Goal: Transaction & Acquisition: Book appointment/travel/reservation

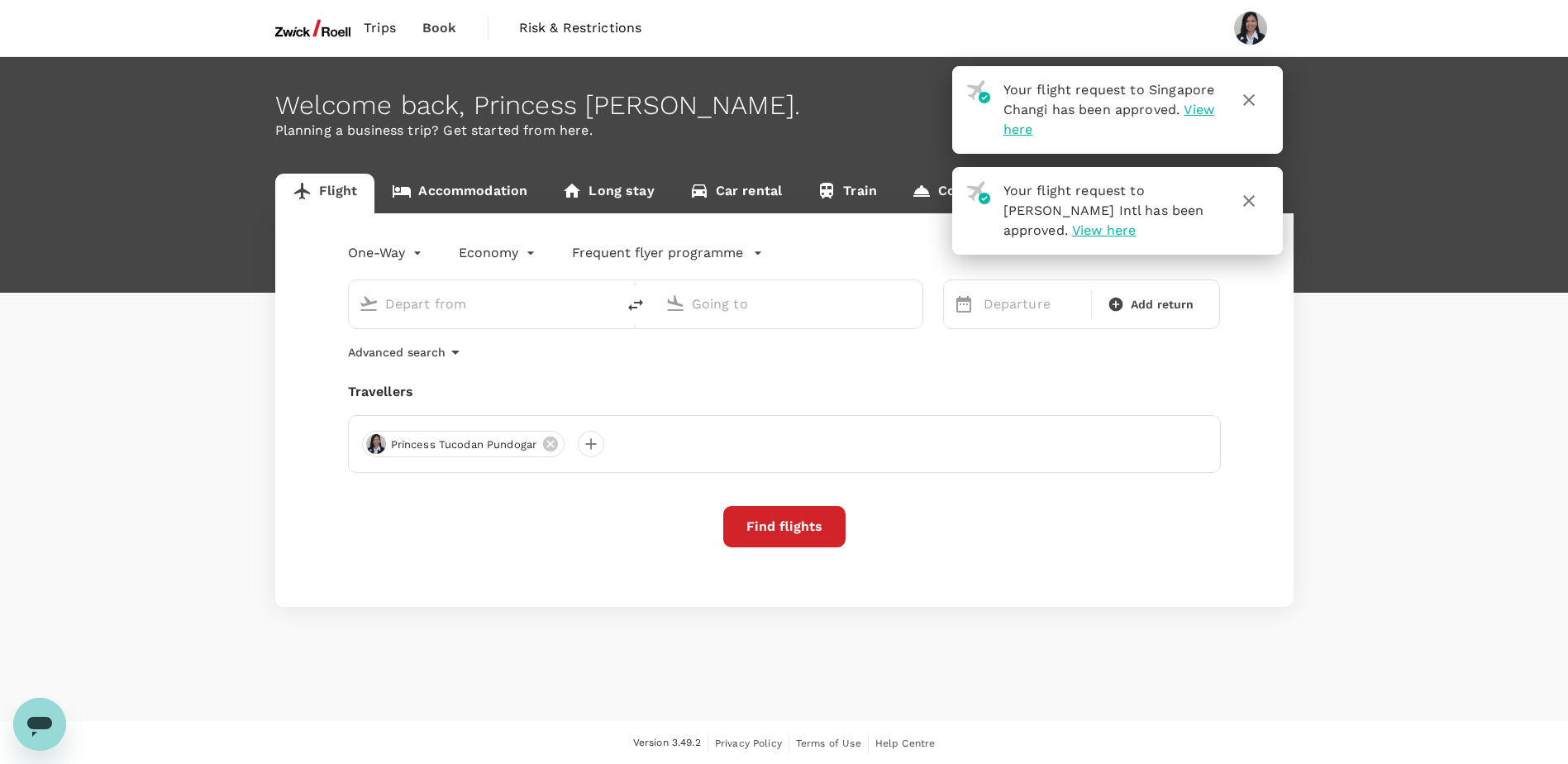
type input "Noi Bai Intl (HAN)"
type input "Singapore Changi (SIN)"
click at [1250, 100] on icon "button" at bounding box center [1249, 100] width 20 height 20
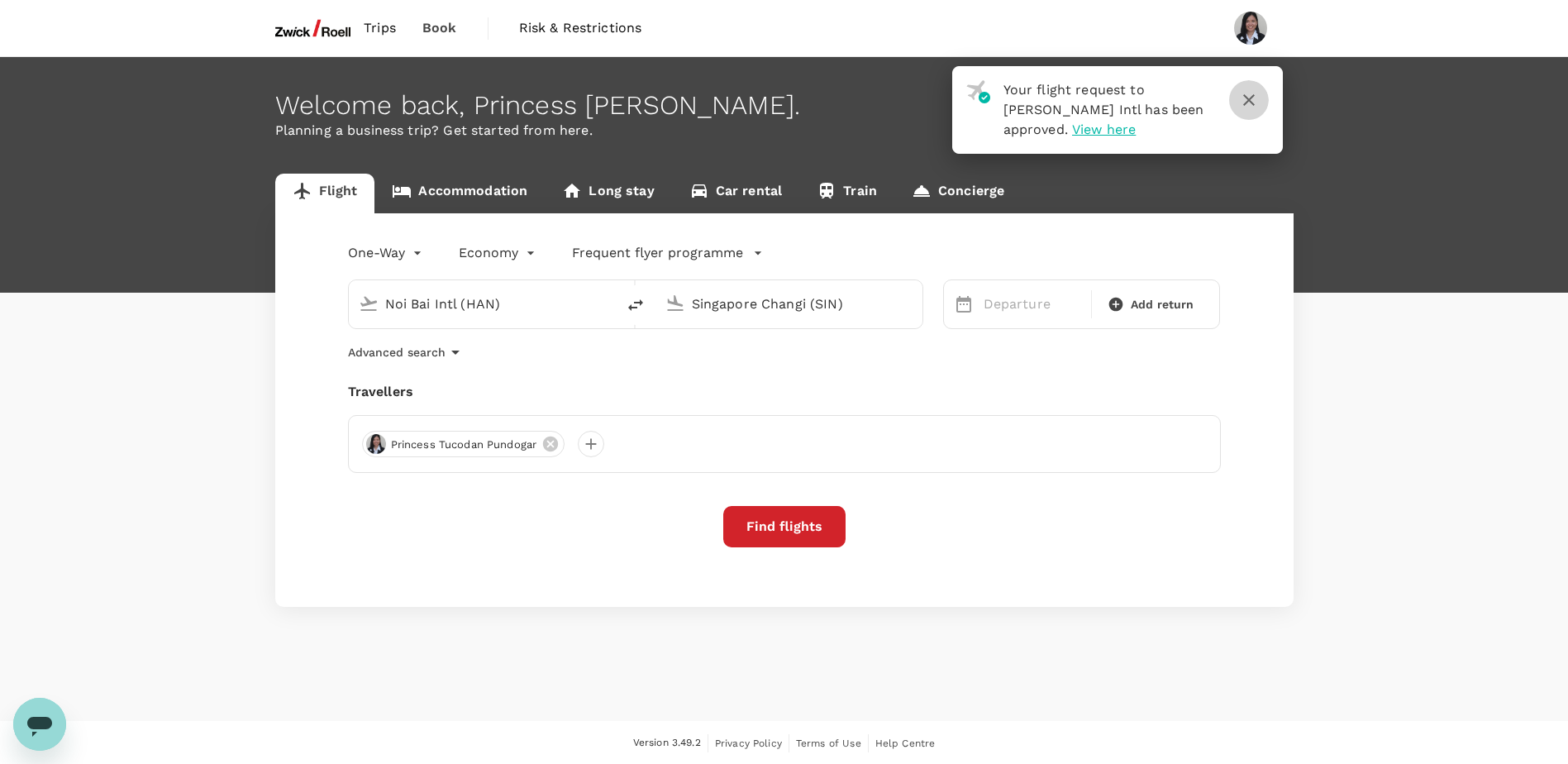
click at [1251, 105] on icon "button" at bounding box center [1249, 100] width 20 height 20
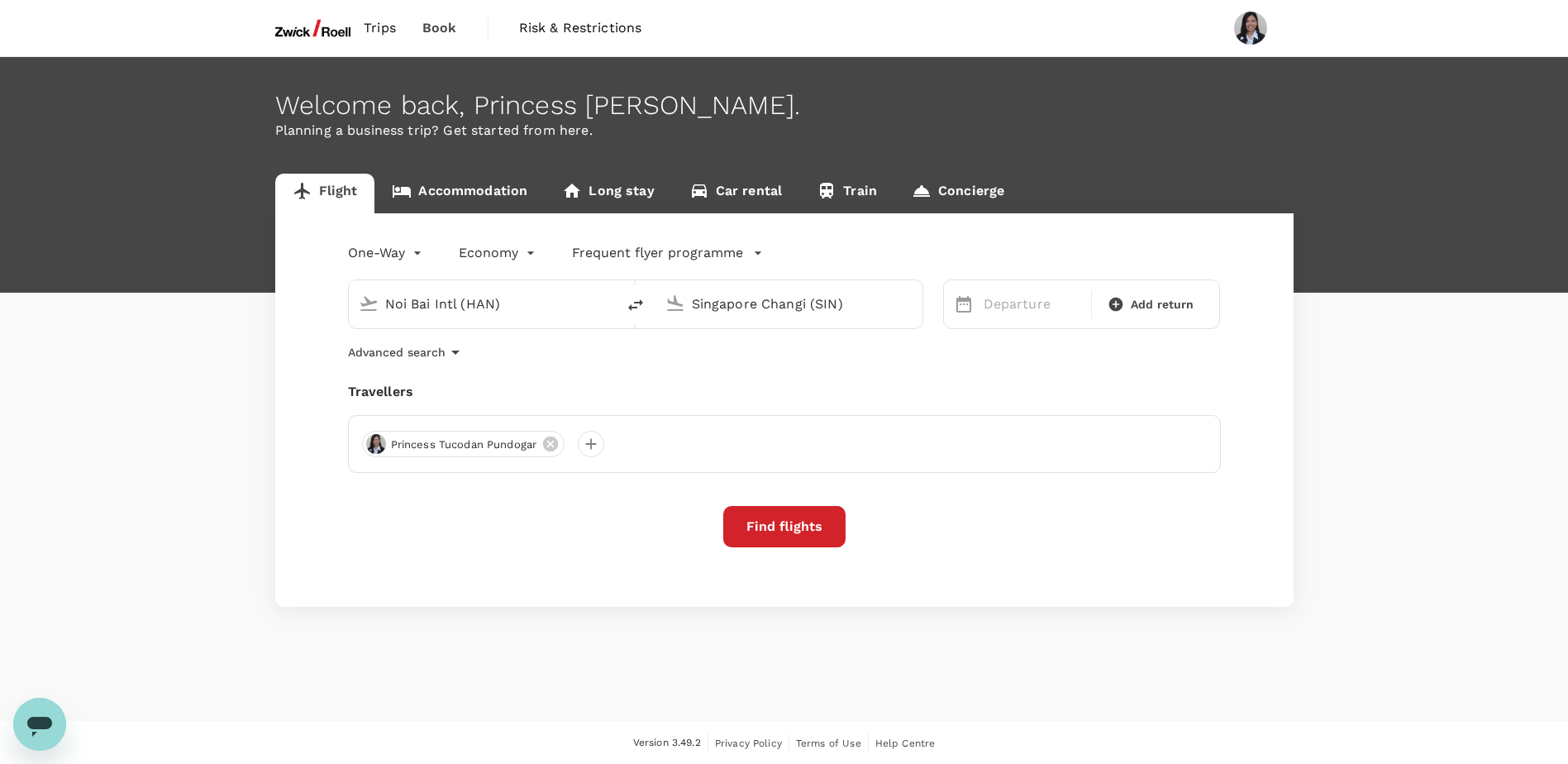
click at [556, 307] on input "Noi Bai Intl (HAN)" at bounding box center [483, 304] width 196 height 26
click at [637, 302] on icon "delete" at bounding box center [636, 305] width 15 height 12
type input "Singapore Changi (SIN)"
type input "Noi Bai Intl (HAN)"
click at [625, 301] on button "delete" at bounding box center [635, 305] width 39 height 39
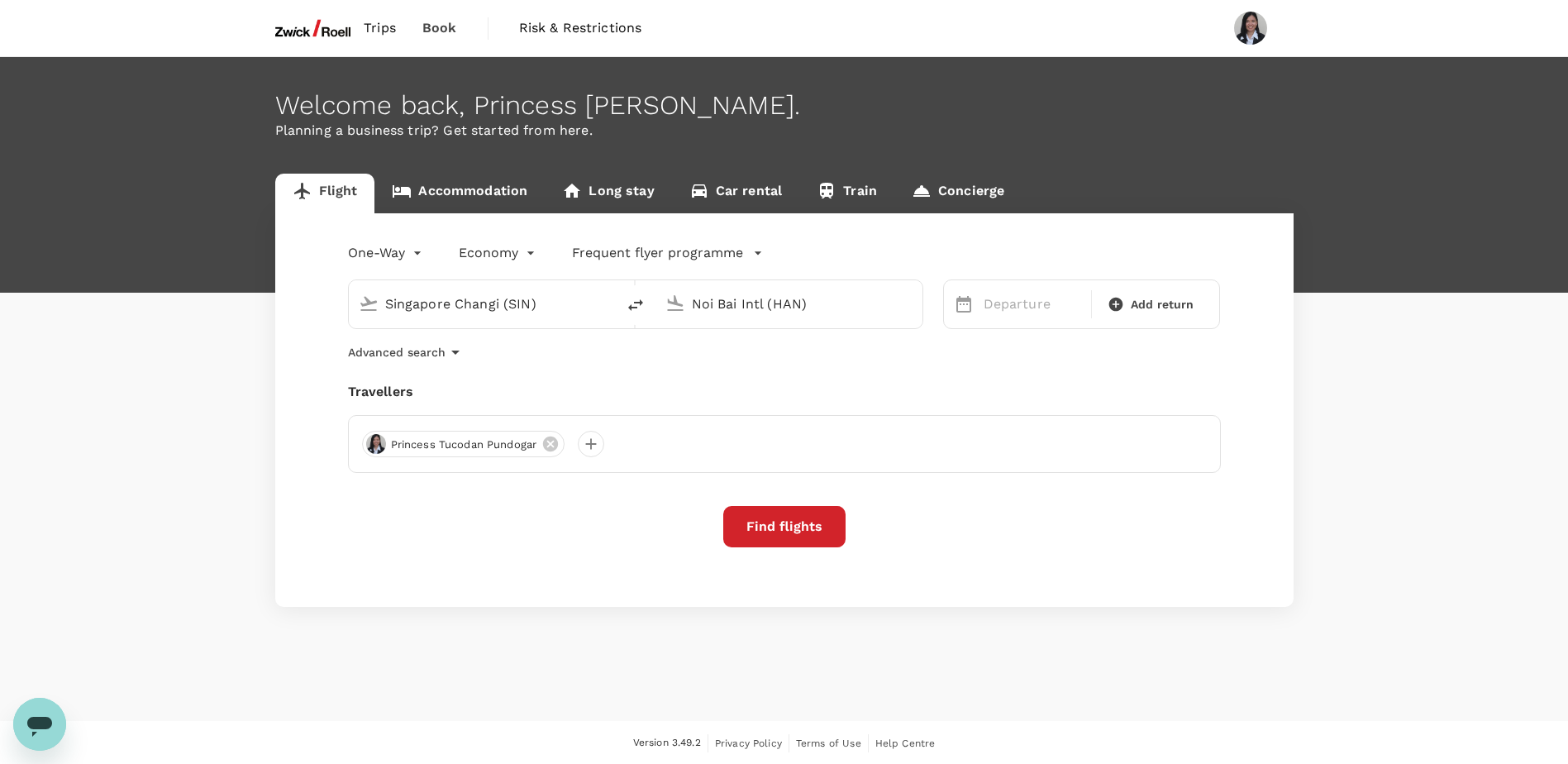
type input "Noi Bai Intl (HAN)"
type input "Singapore Changi (SIN)"
click at [626, 304] on icon "delete" at bounding box center [636, 305] width 20 height 20
type input "Singapore Changi (SIN)"
type input "Noi Bai Intl (HAN)"
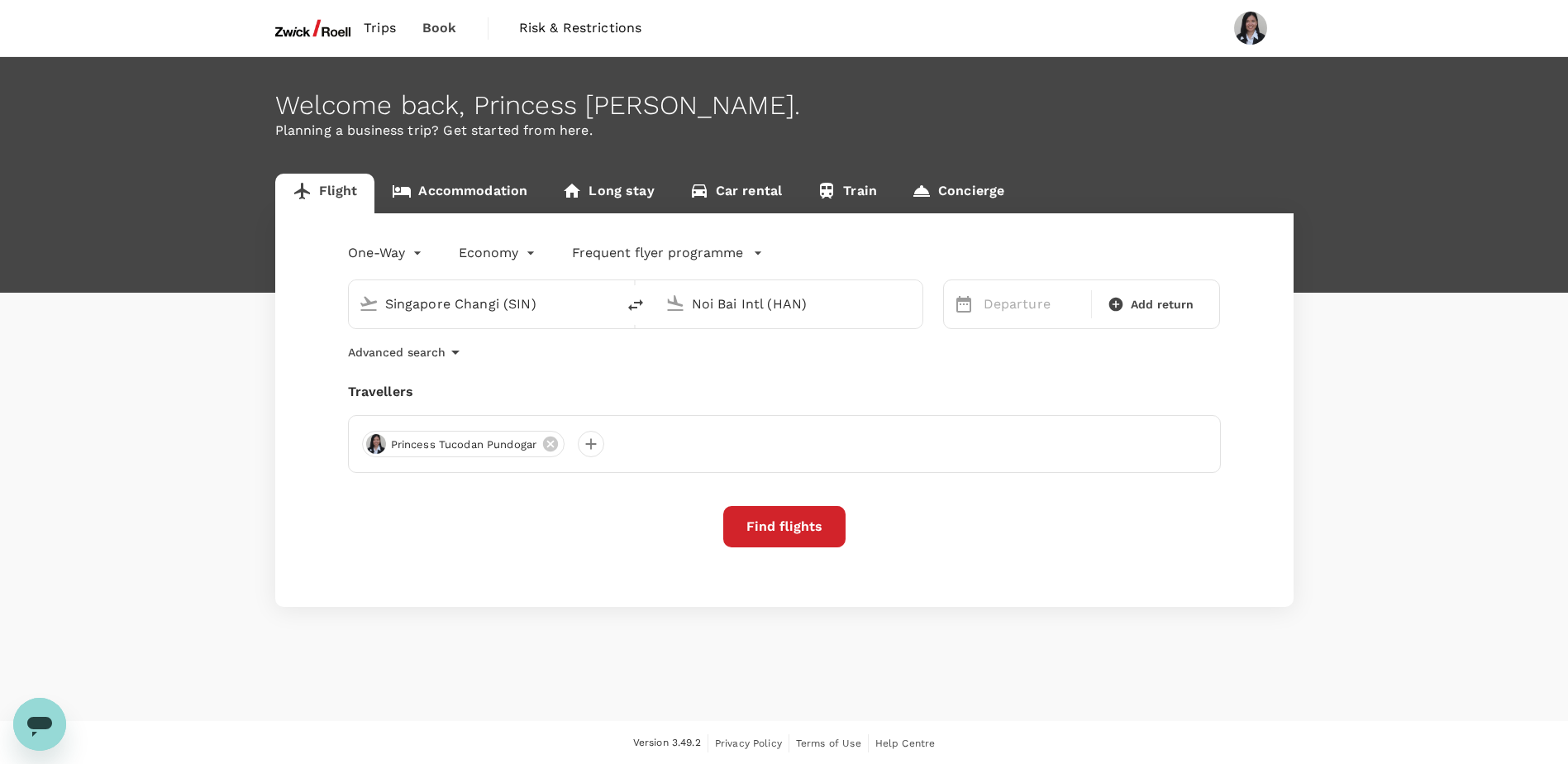
click at [868, 308] on input "Noi Bai Intl (HAN)" at bounding box center [789, 304] width 196 height 26
click at [833, 367] on p "Incheon Intl" at bounding box center [815, 369] width 294 height 17
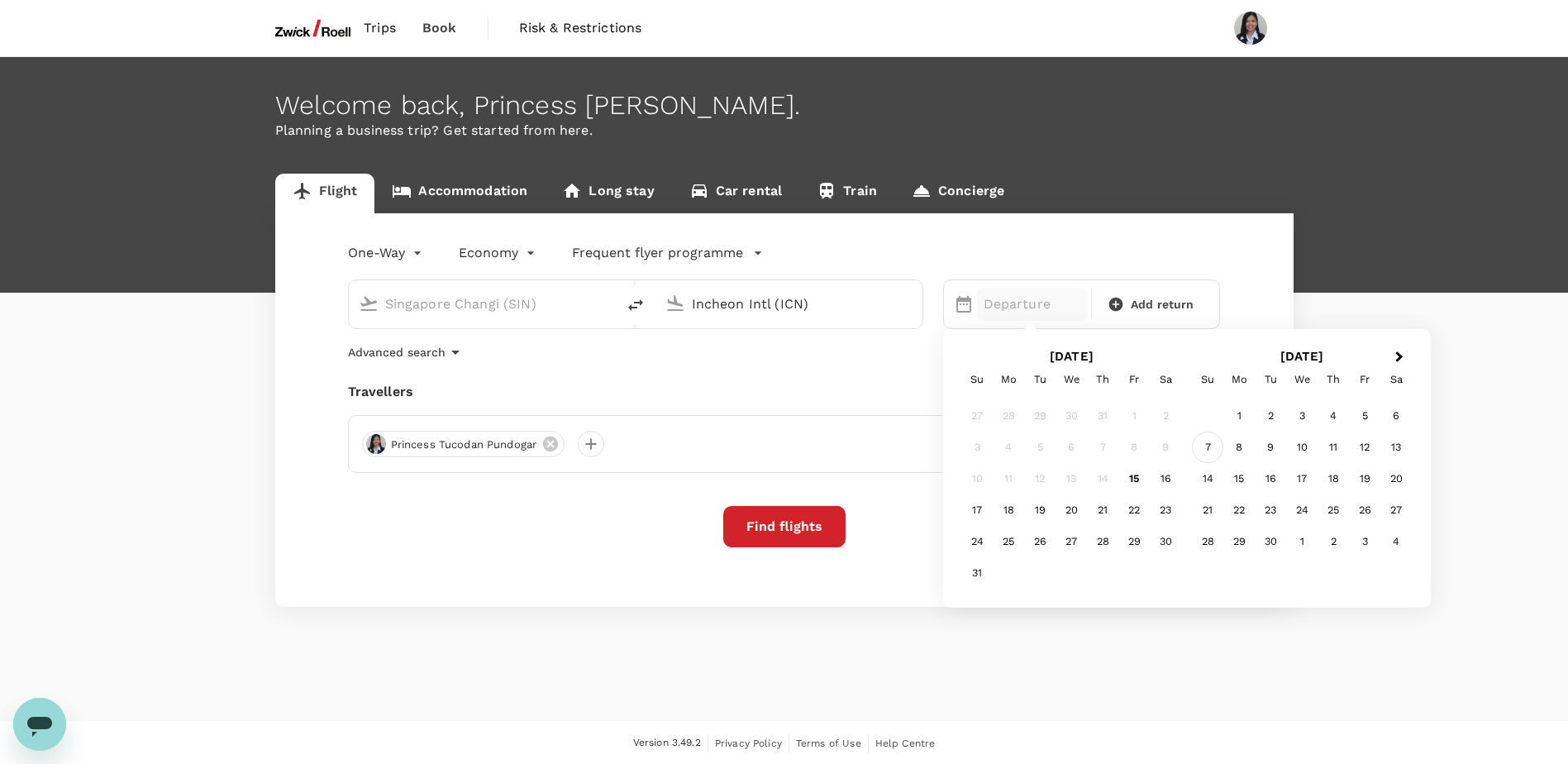
type input "Incheon Intl (ICN)"
click at [1214, 451] on div "7" at bounding box center [1208, 448] width 32 height 32
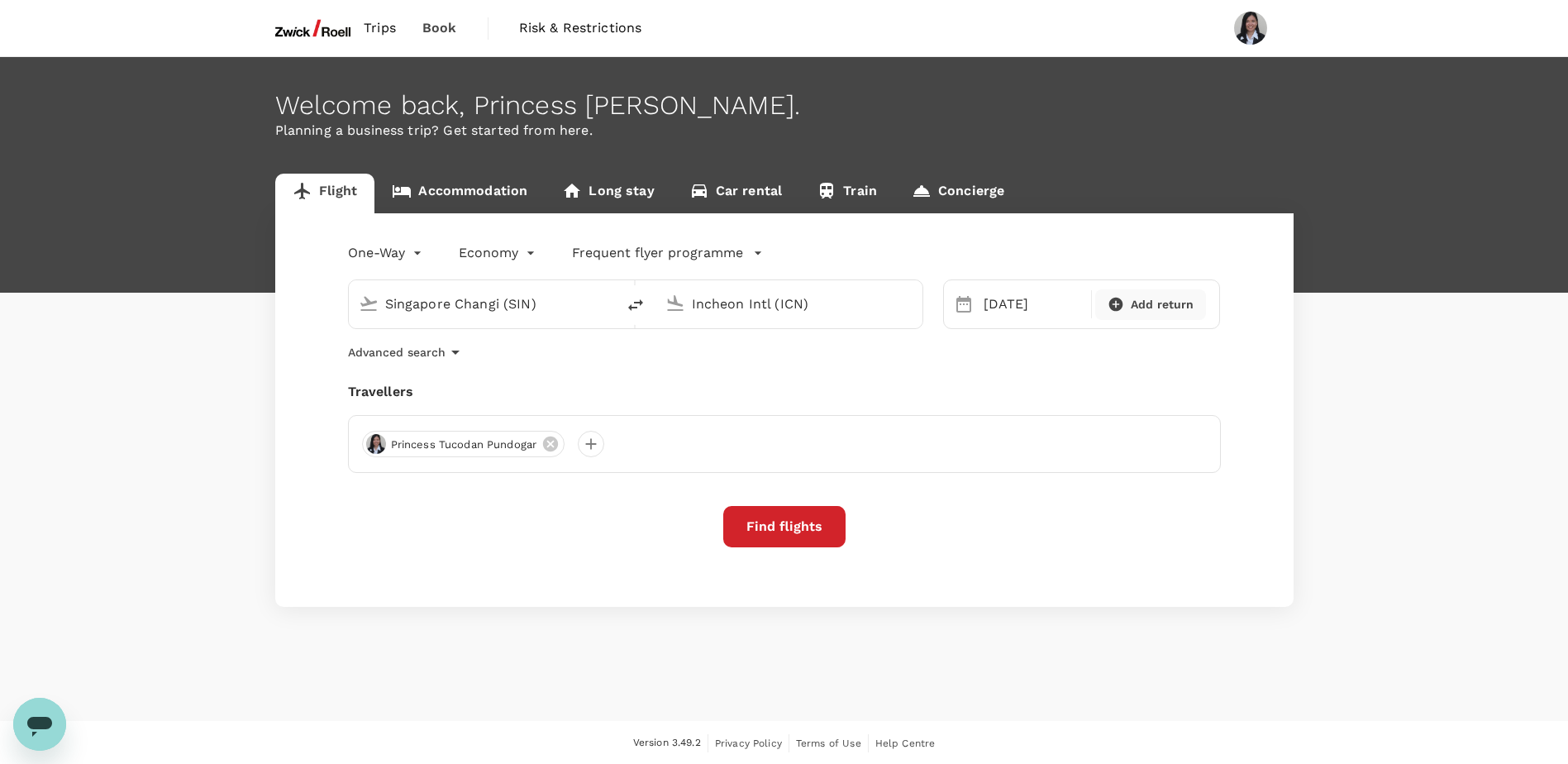
click at [1186, 309] on span "Add return" at bounding box center [1162, 305] width 64 height 18
type input "roundtrip"
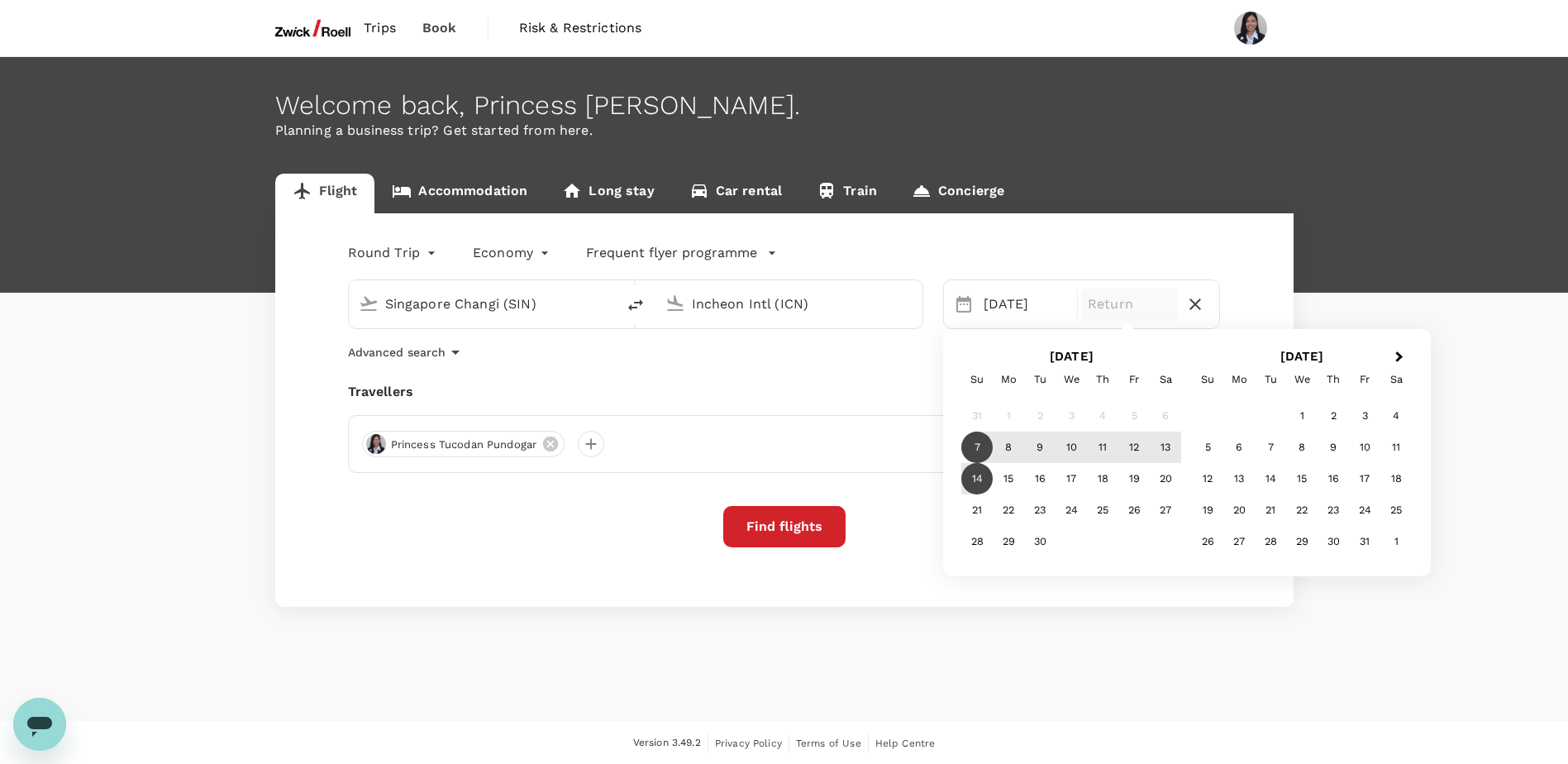
click at [976, 482] on div "14" at bounding box center [978, 479] width 32 height 32
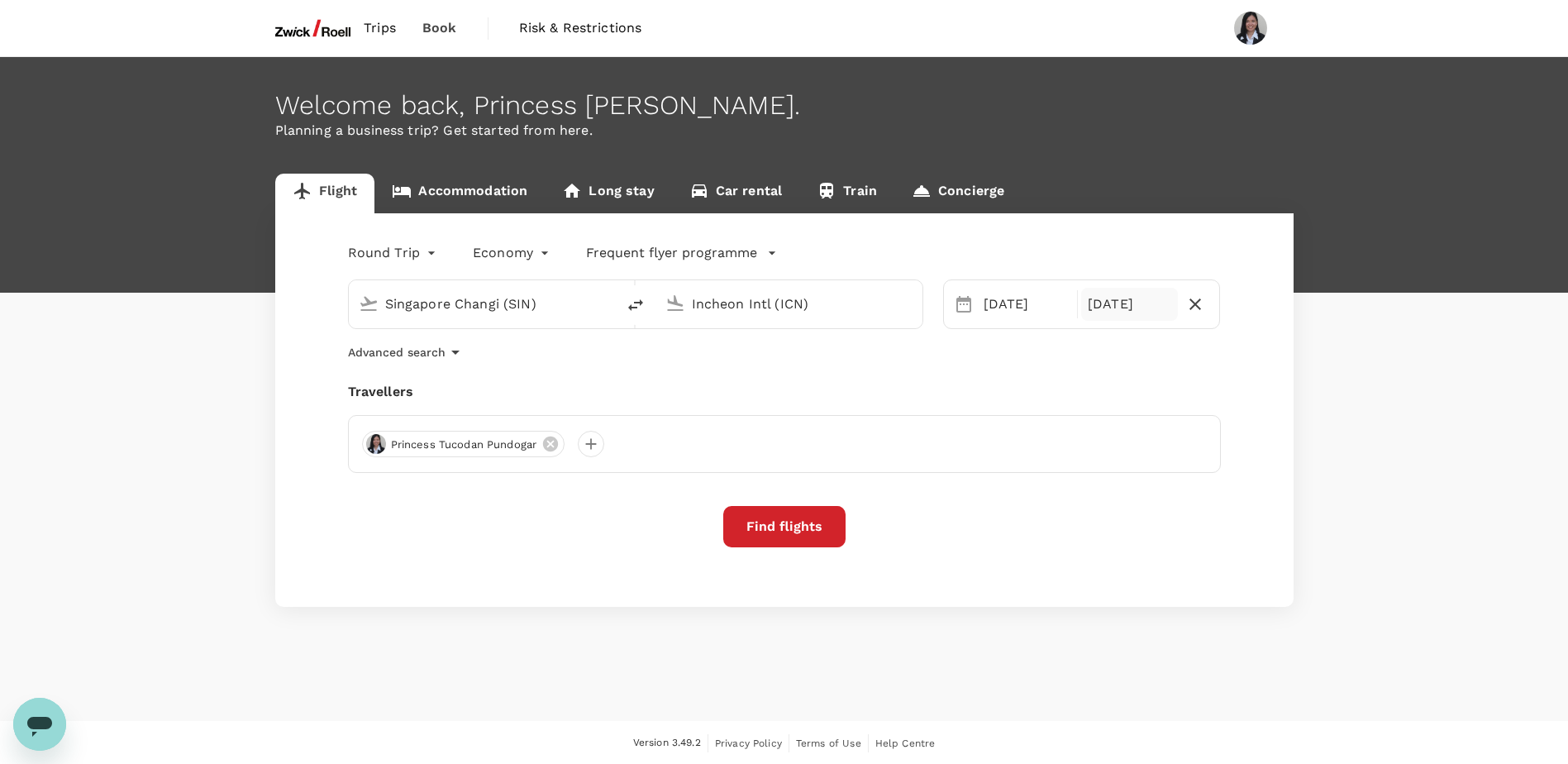
click at [785, 534] on button "Find flights" at bounding box center [784, 526] width 122 height 41
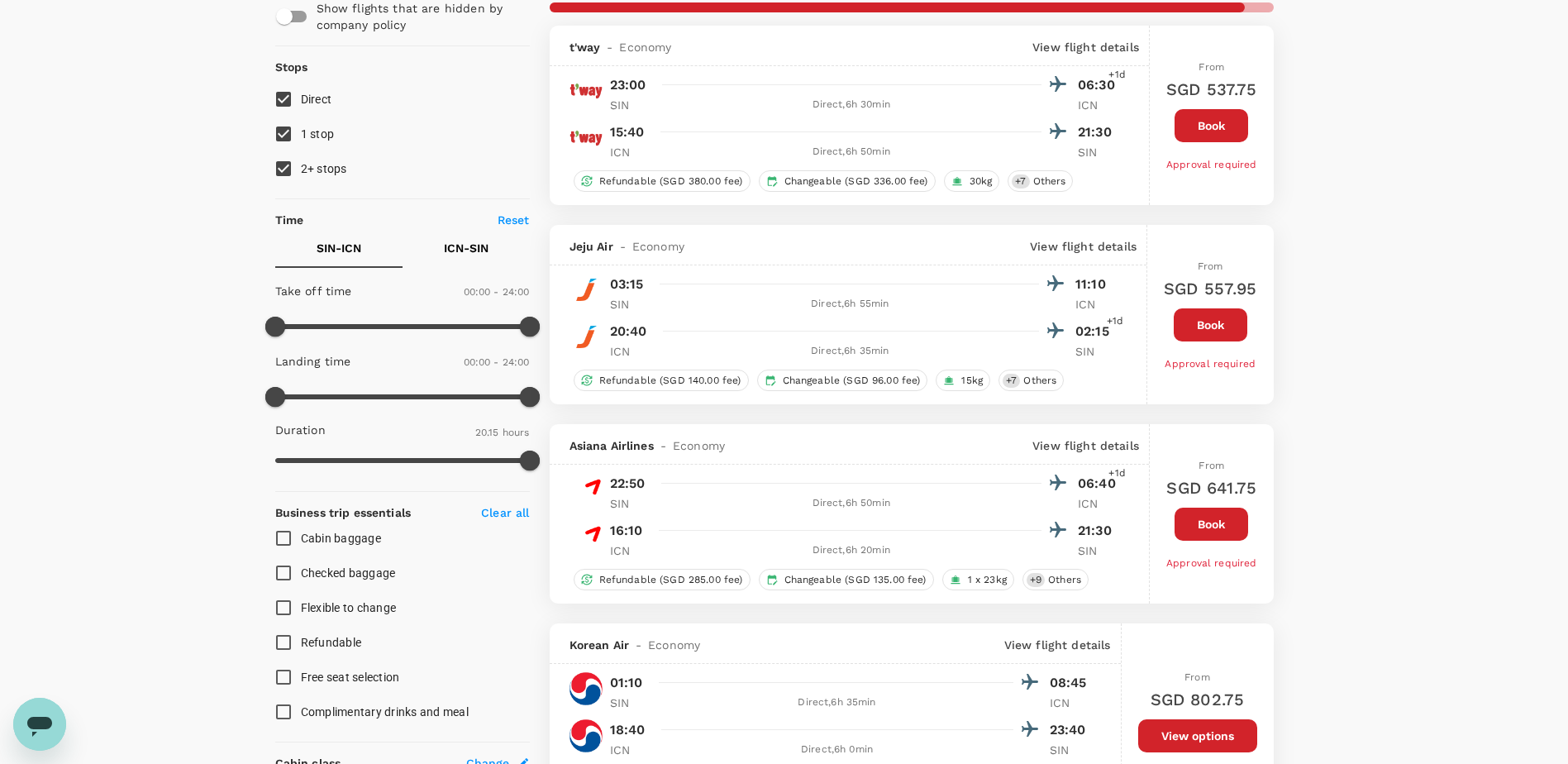
scroll to position [249, 0]
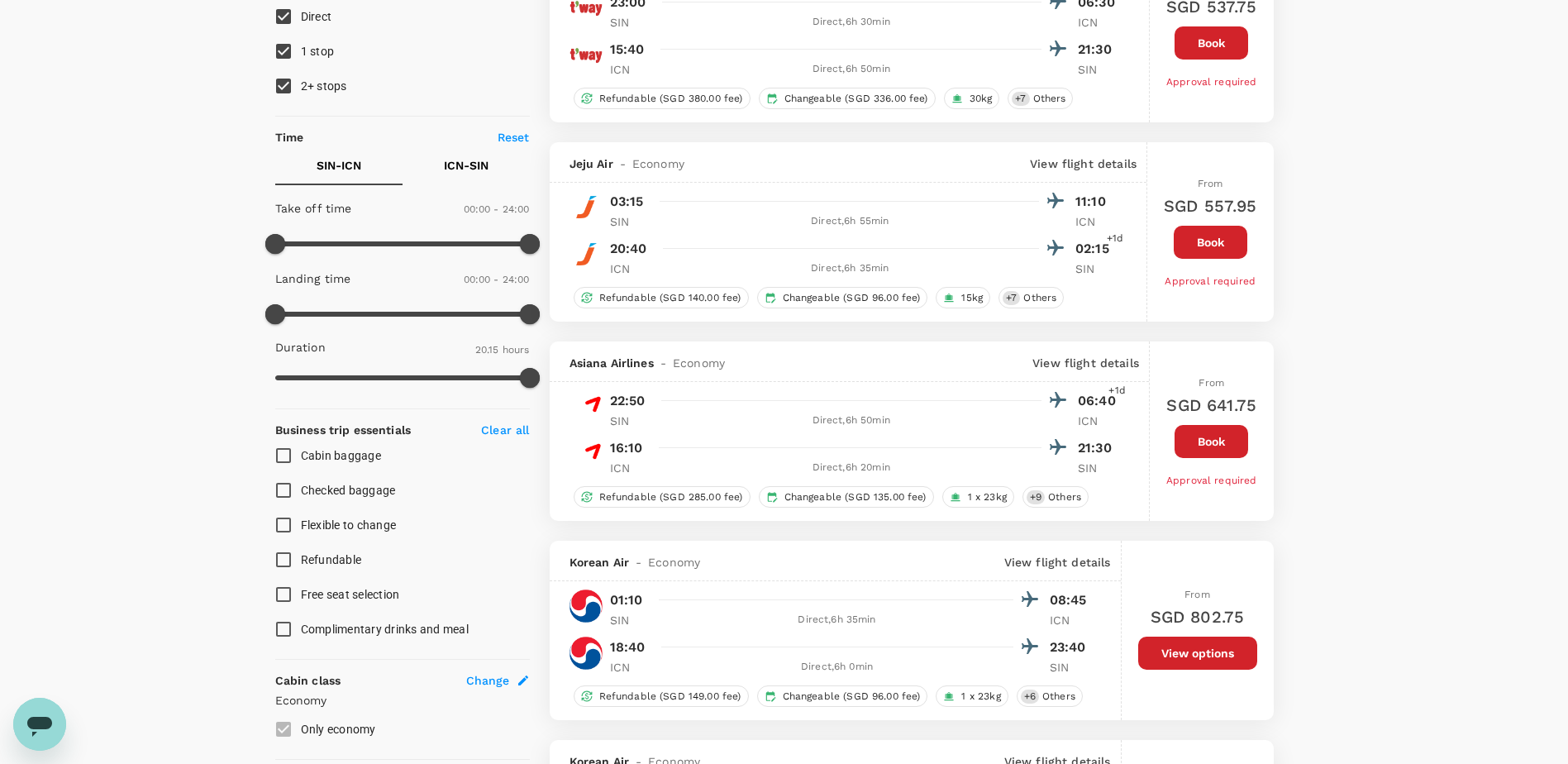
type input "1710"
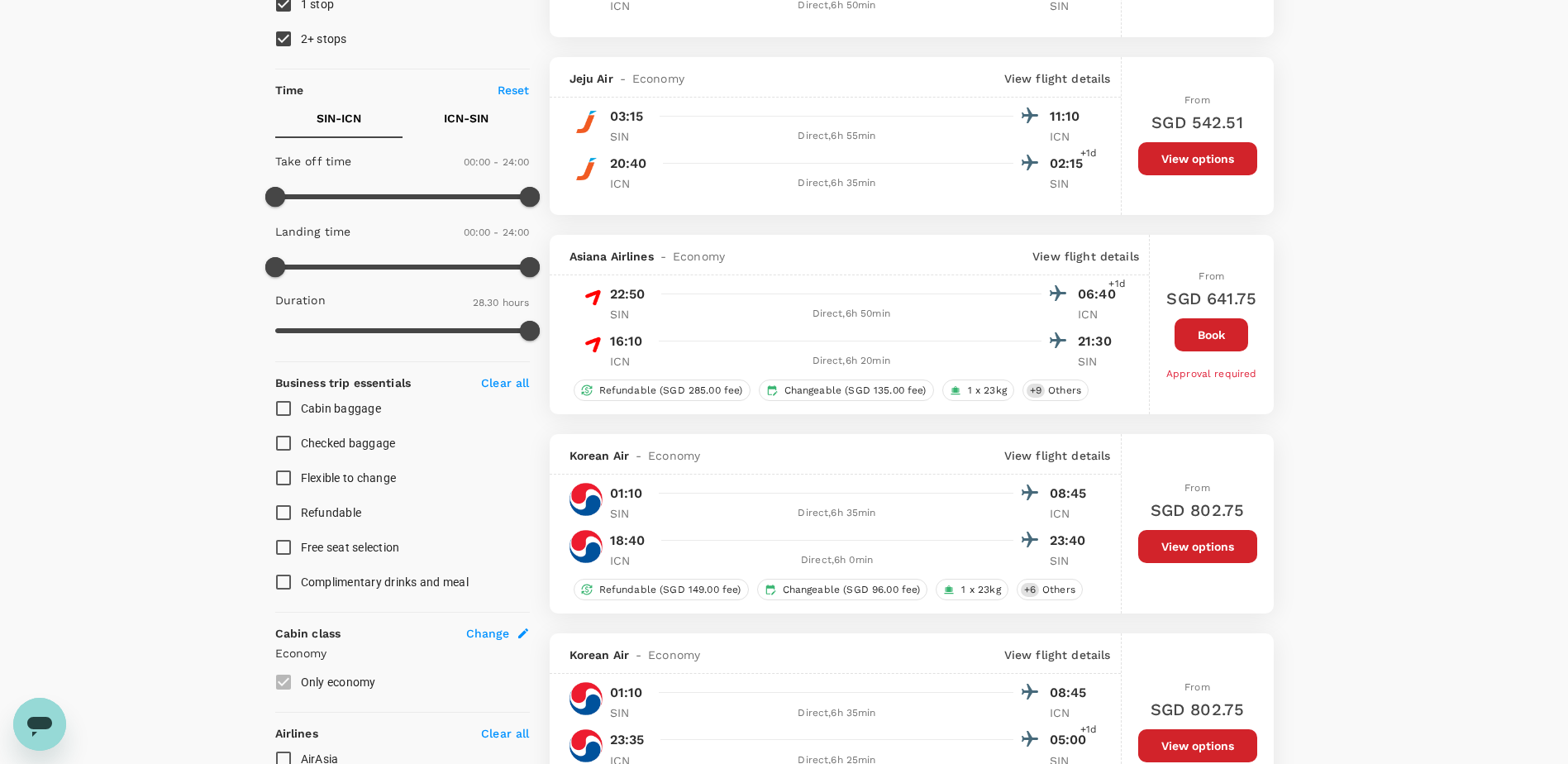
scroll to position [290, 0]
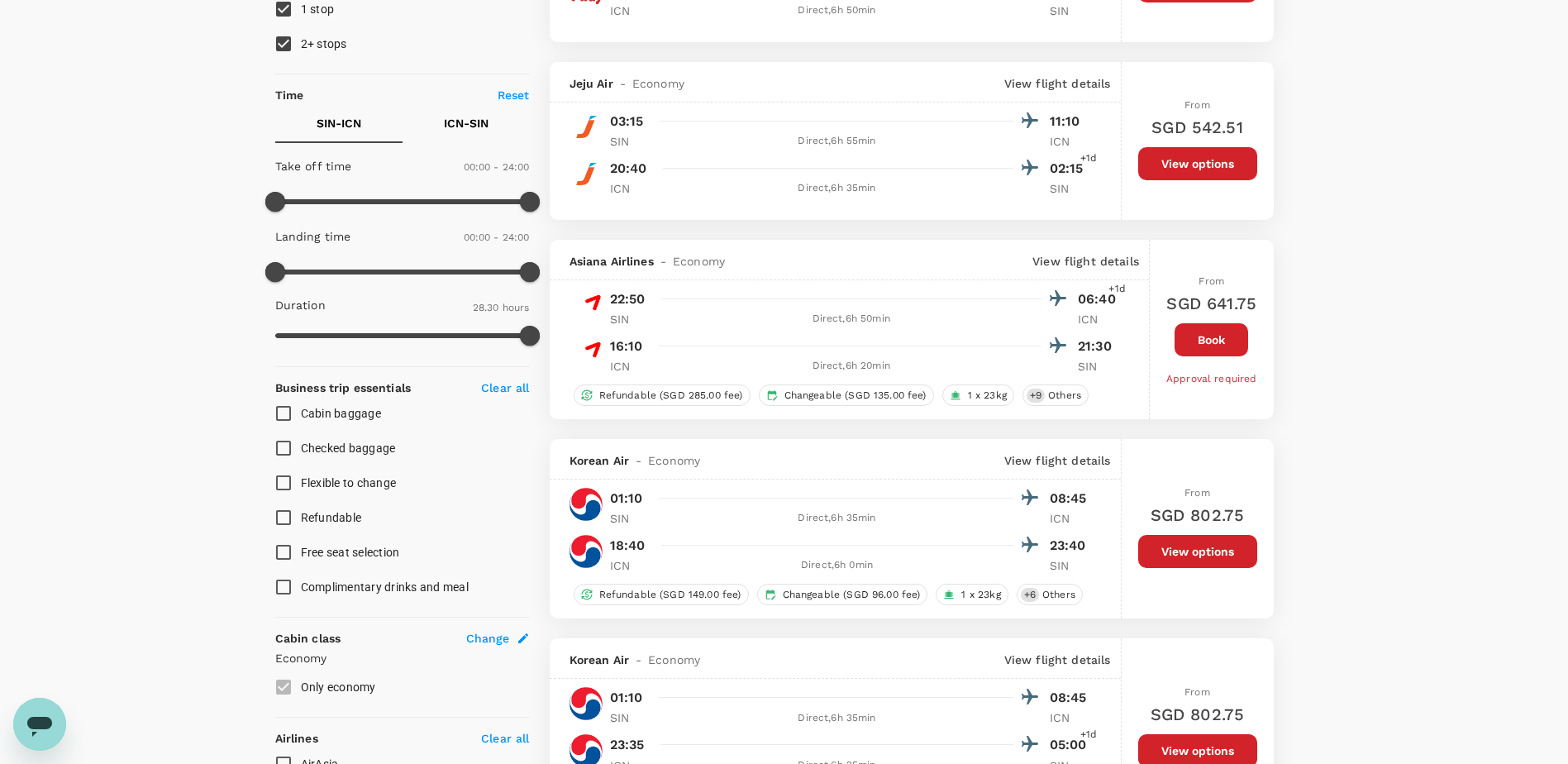
click at [1213, 336] on button "Book" at bounding box center [1212, 340] width 74 height 33
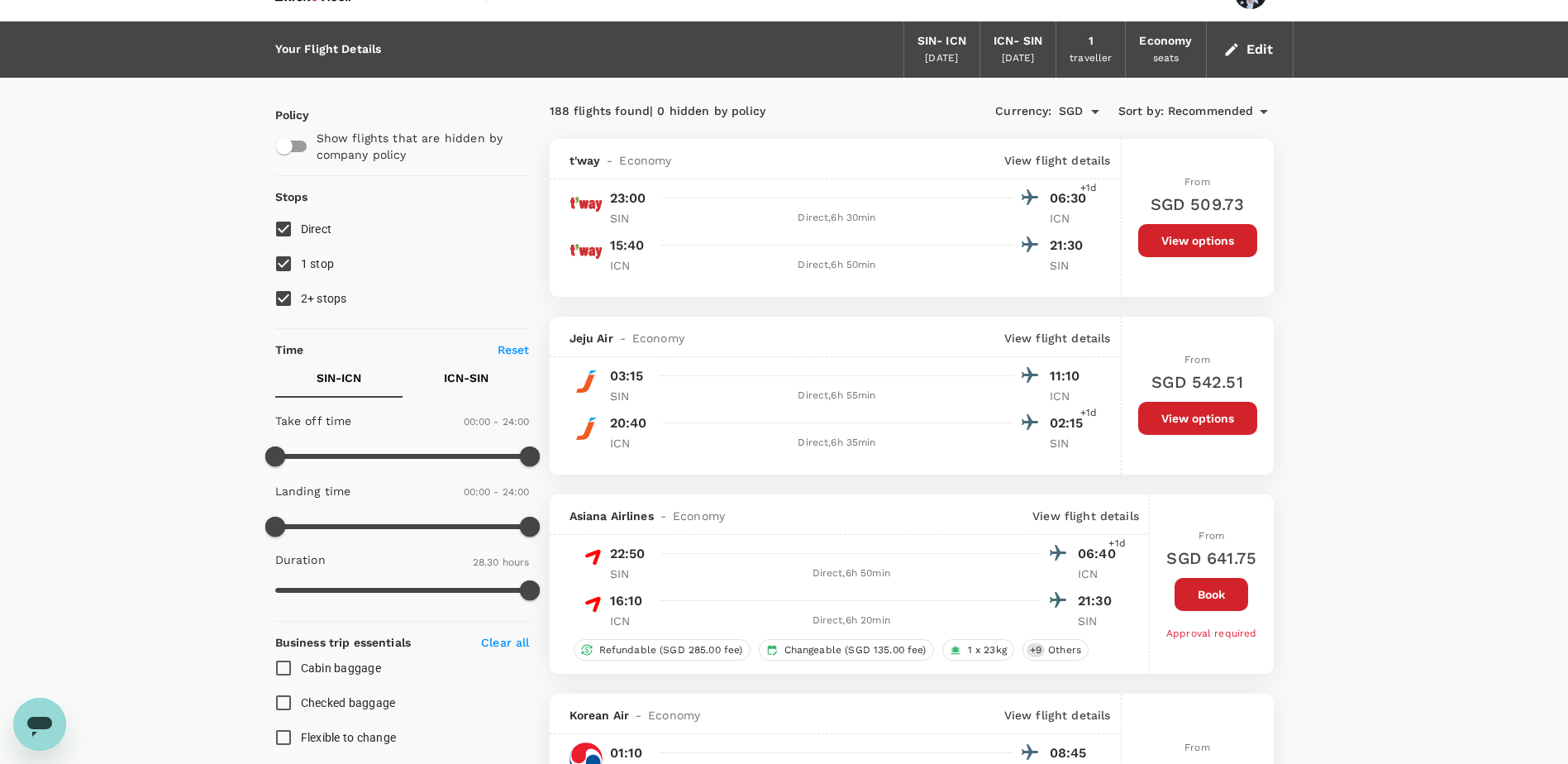
scroll to position [1, 0]
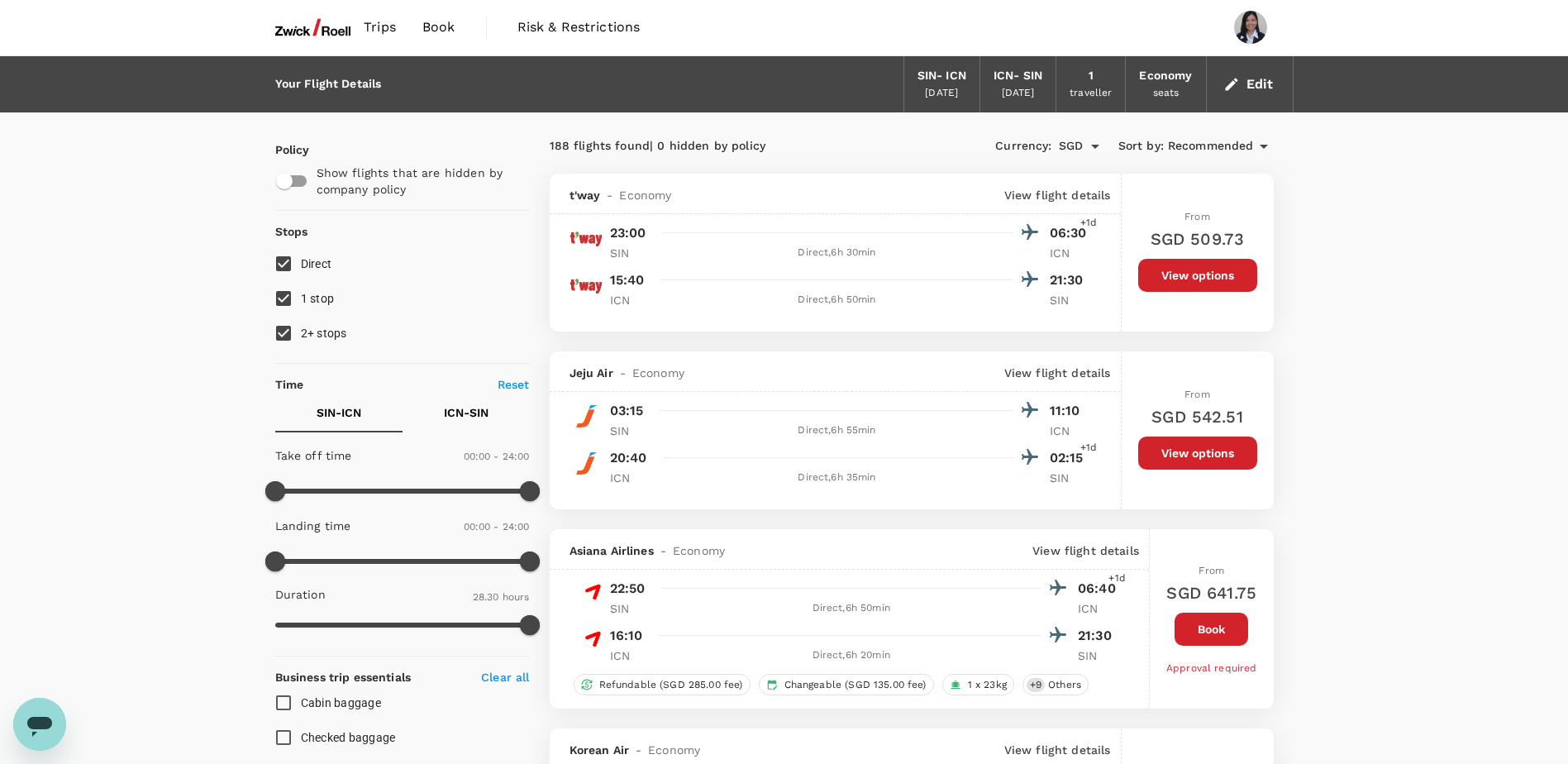
click at [1262, 146] on icon at bounding box center [1264, 146] width 8 height 4
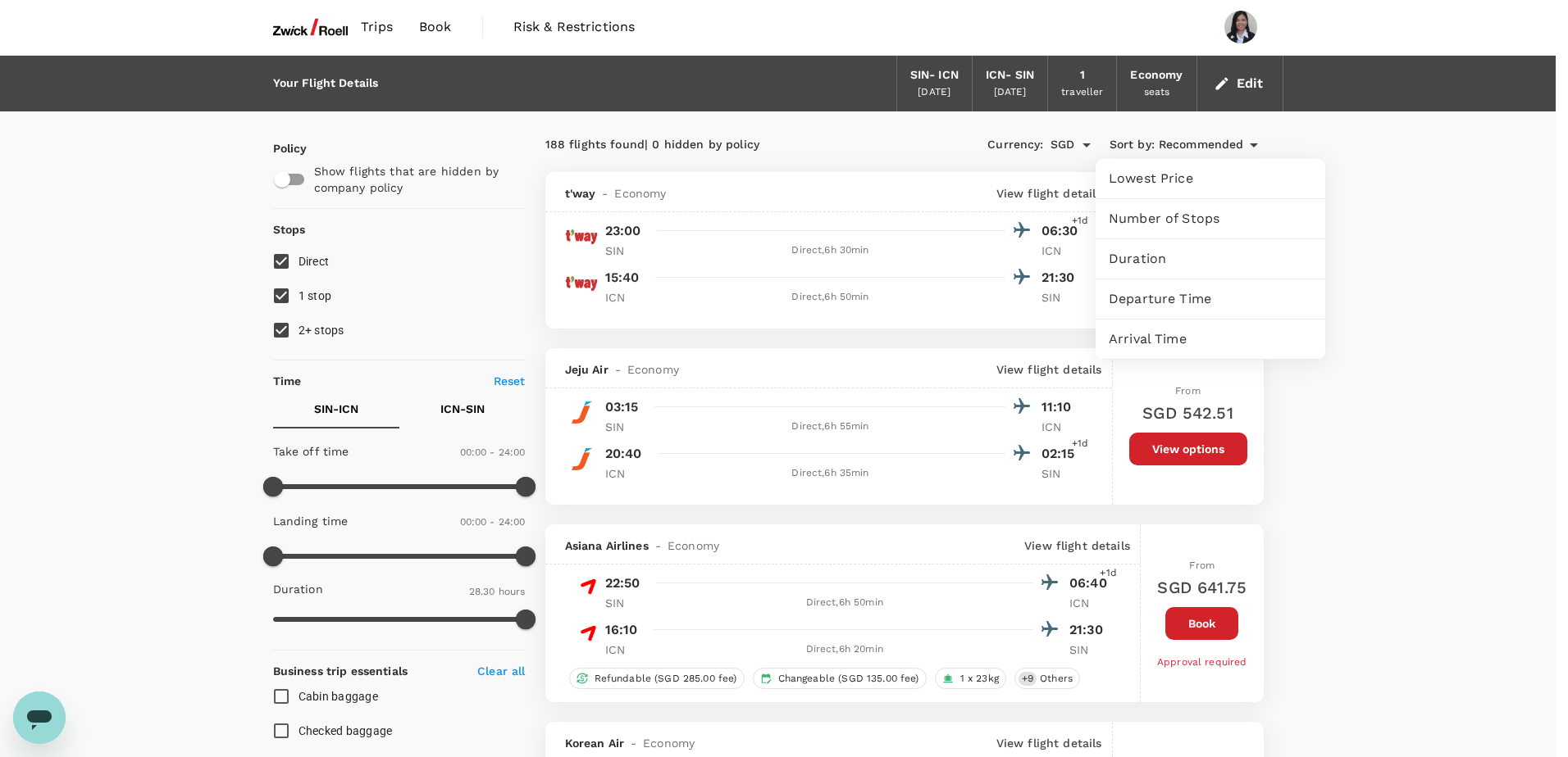
click at [1384, 393] on div at bounding box center [784, 378] width 1568 height 757
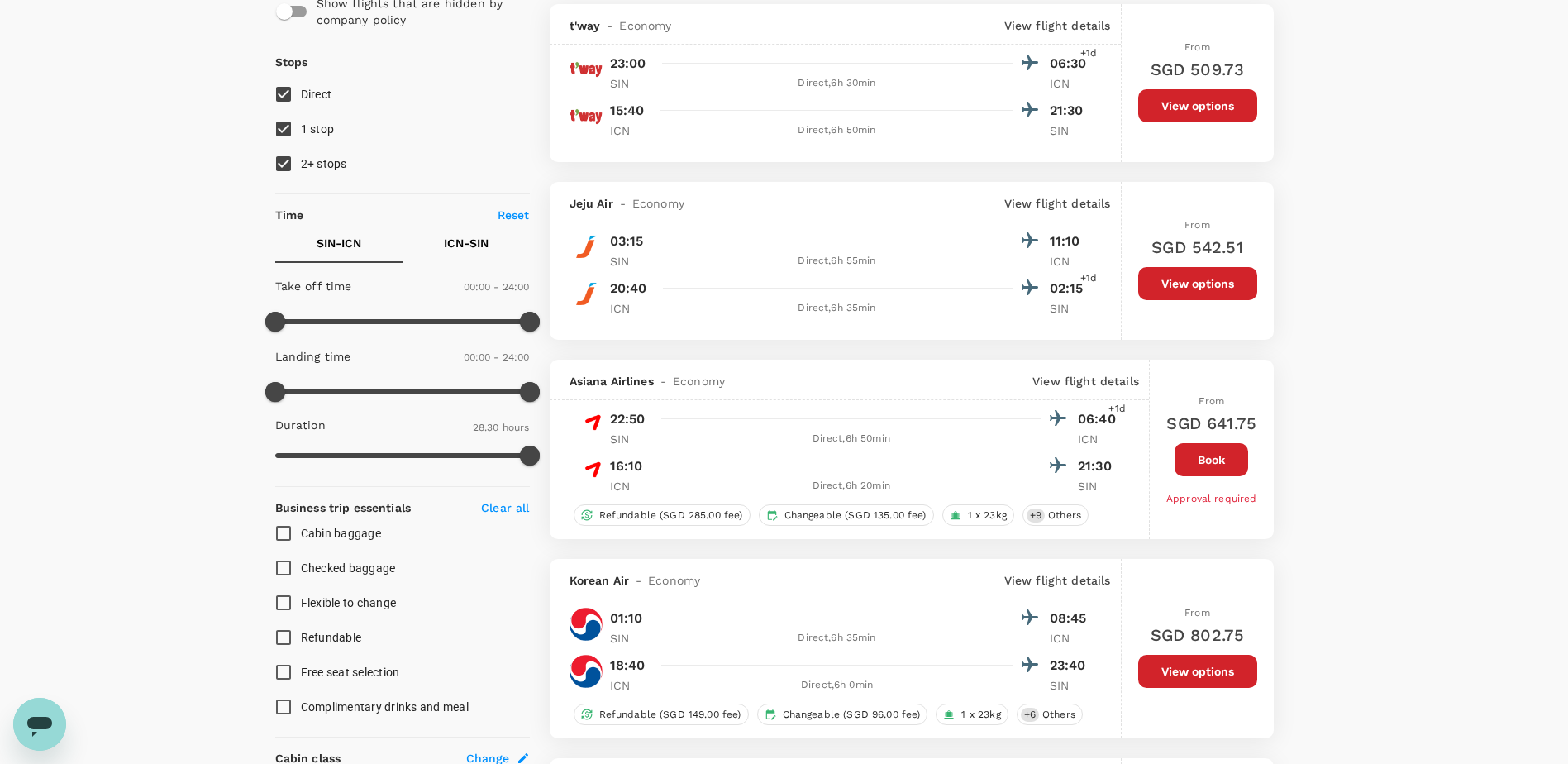
scroll to position [249, 0]
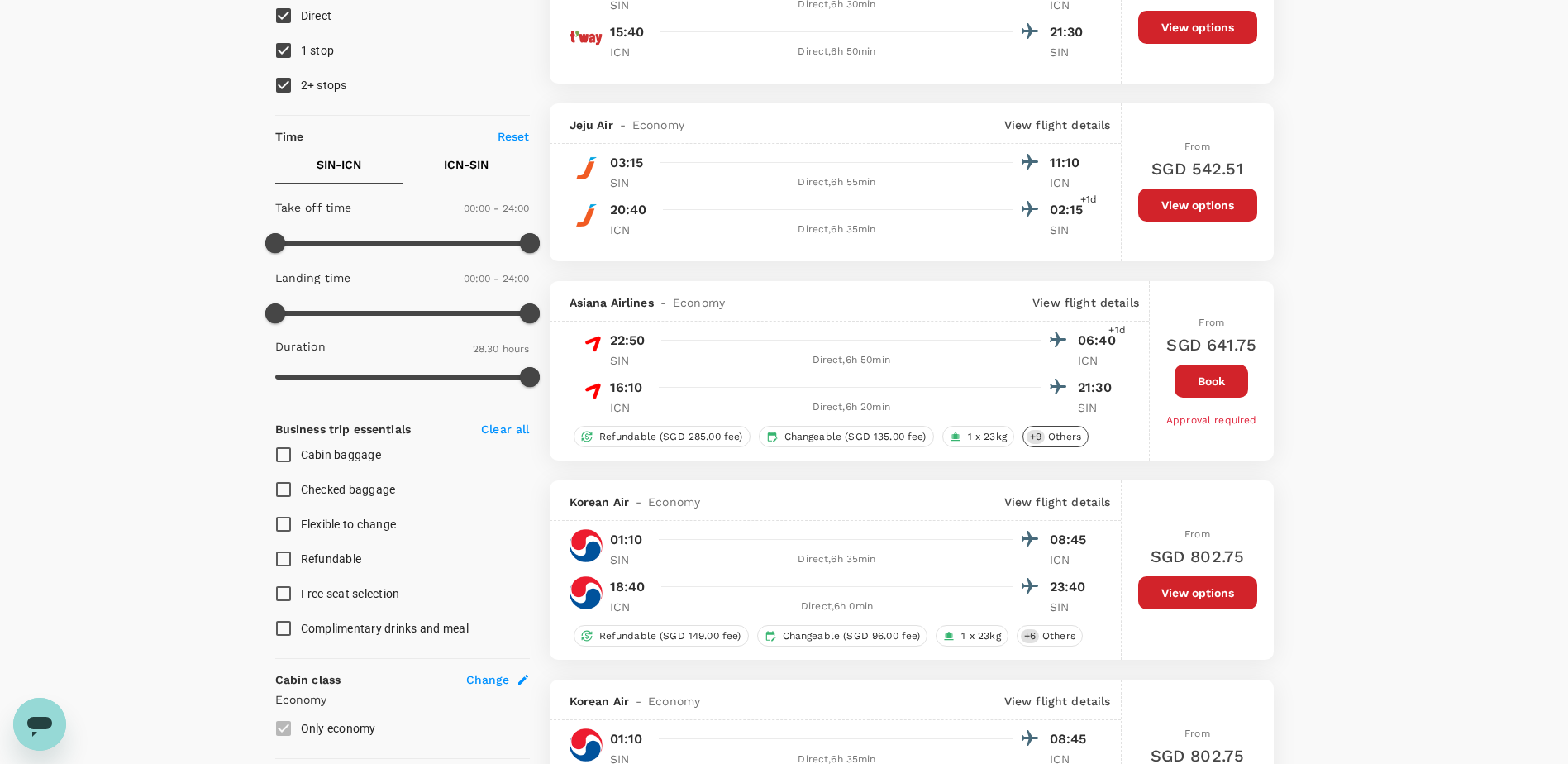
click at [1064, 437] on span "Others" at bounding box center [1064, 437] width 46 height 14
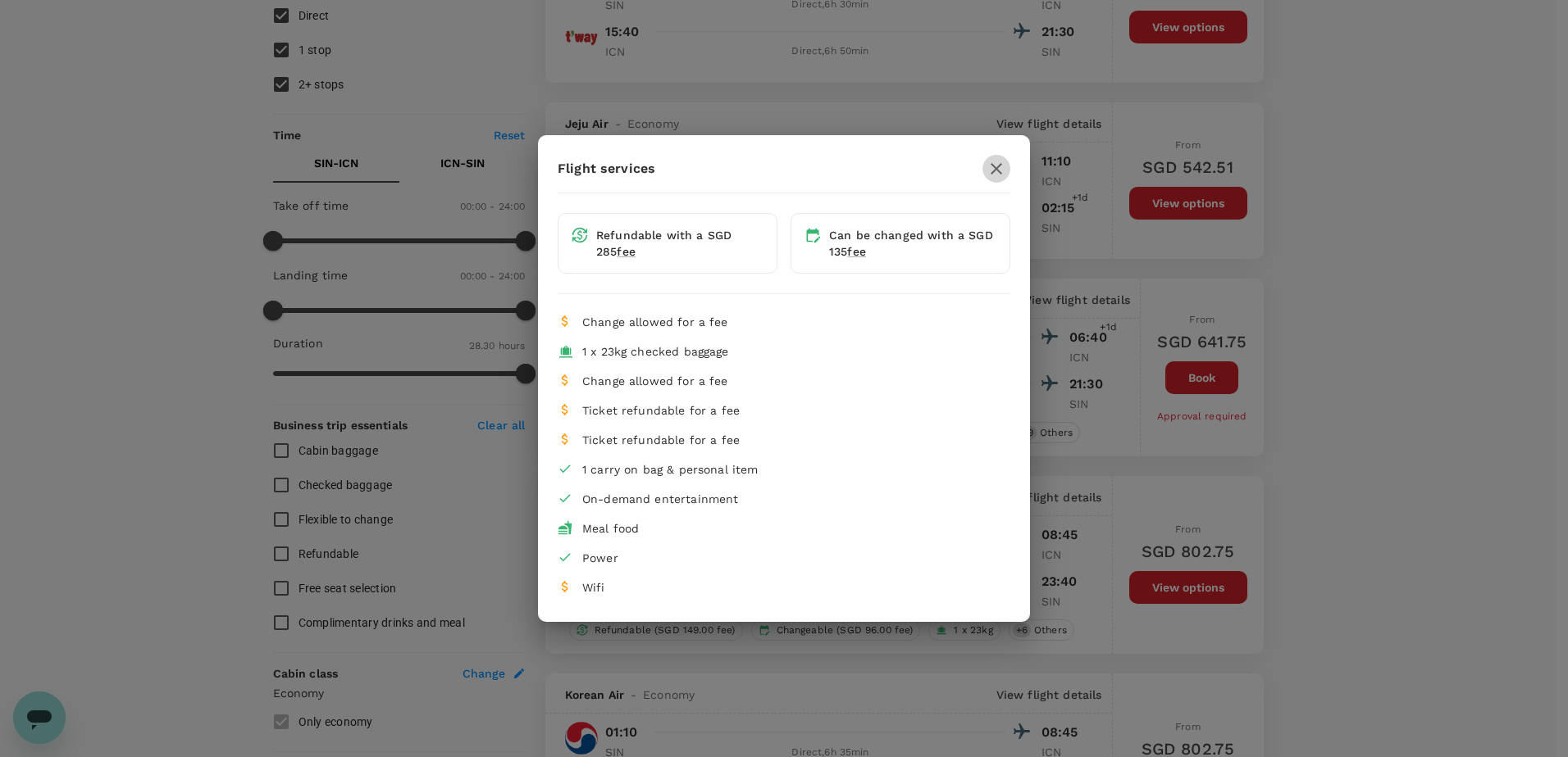
click at [1008, 167] on button "button" at bounding box center [996, 169] width 28 height 28
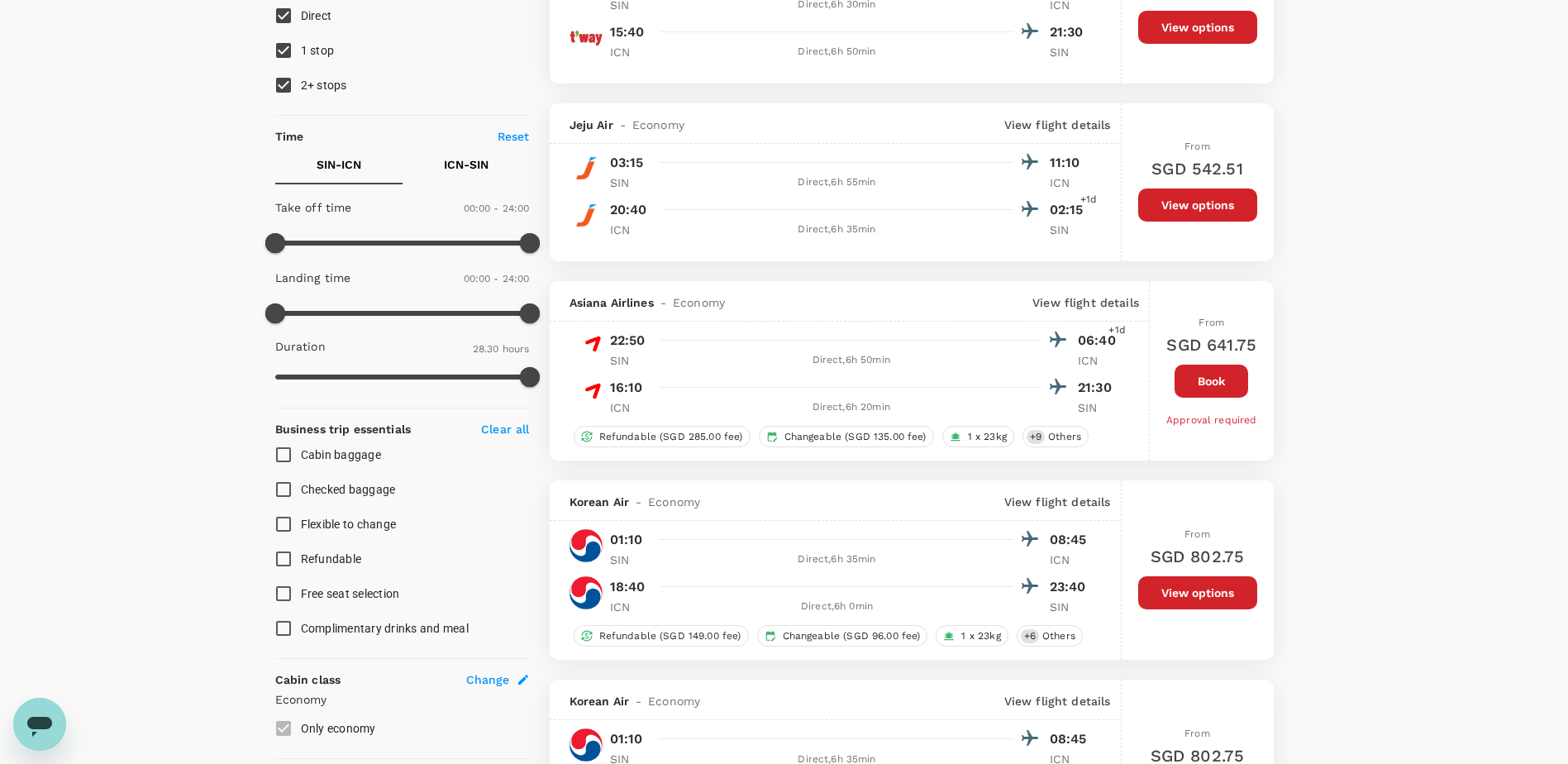
click at [1218, 382] on button "Book" at bounding box center [1212, 382] width 74 height 33
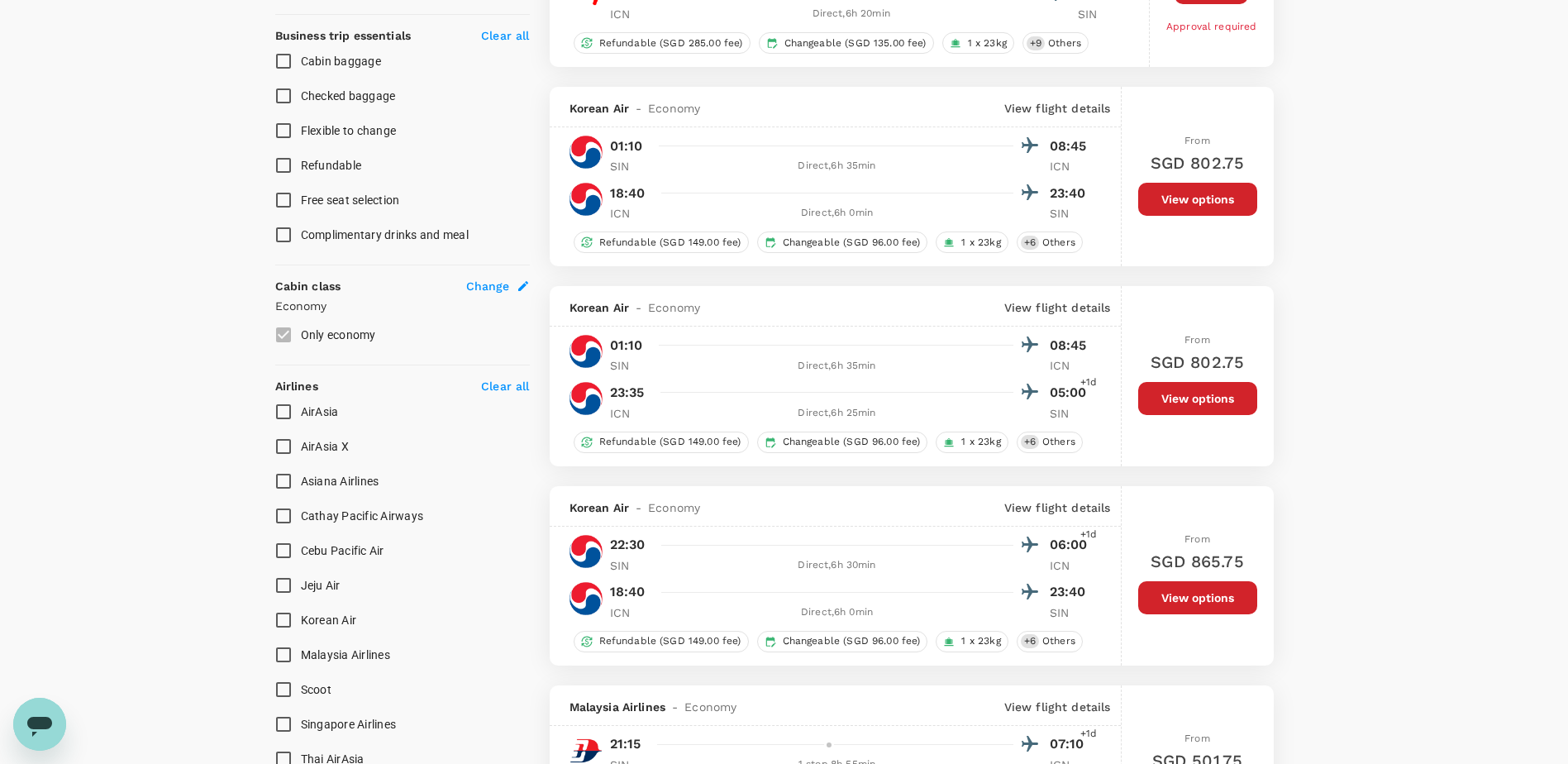
scroll to position [662, 0]
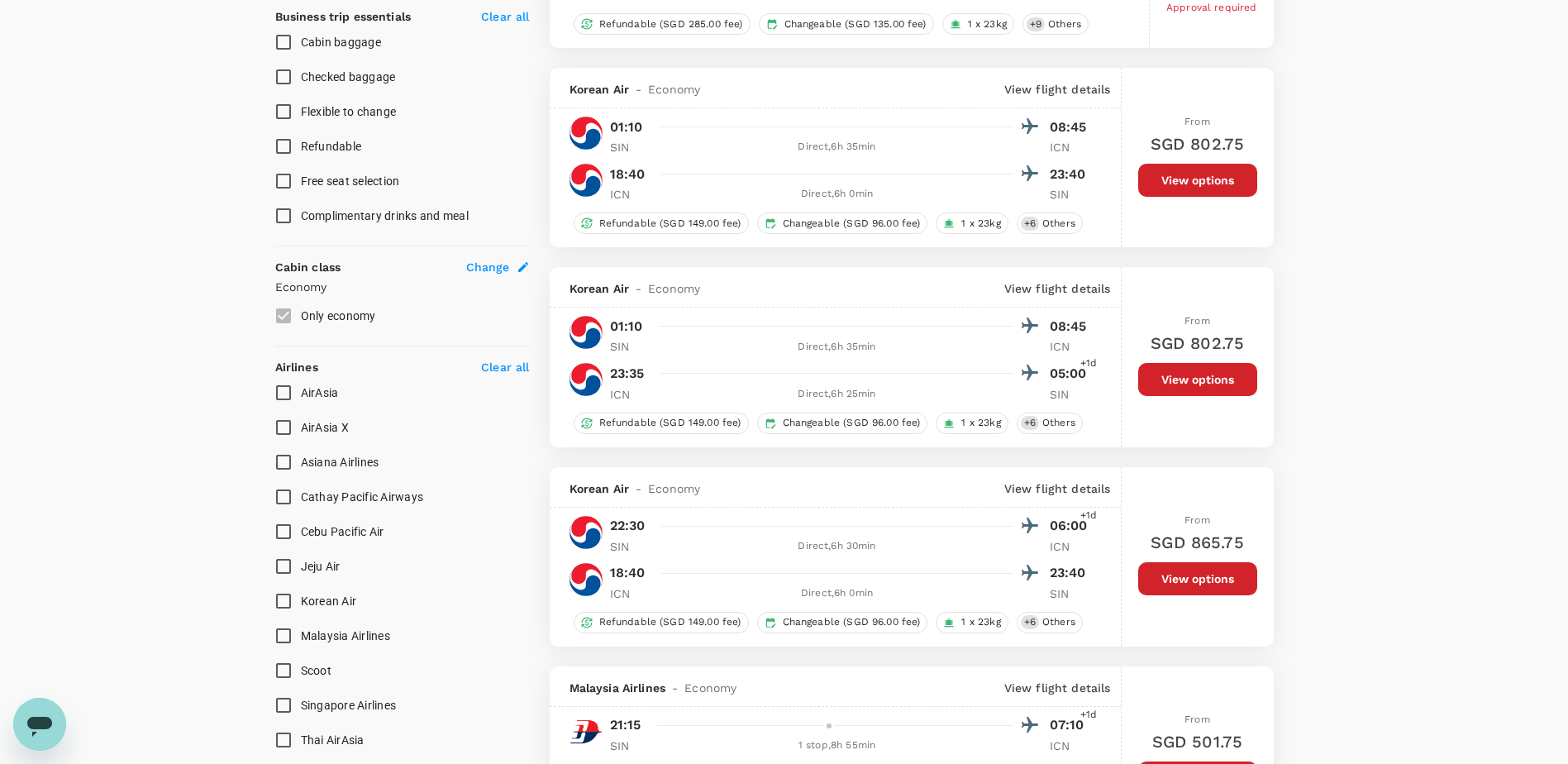
click at [286, 464] on input "Asiana Airlines" at bounding box center [283, 463] width 35 height 35
checkbox input "true"
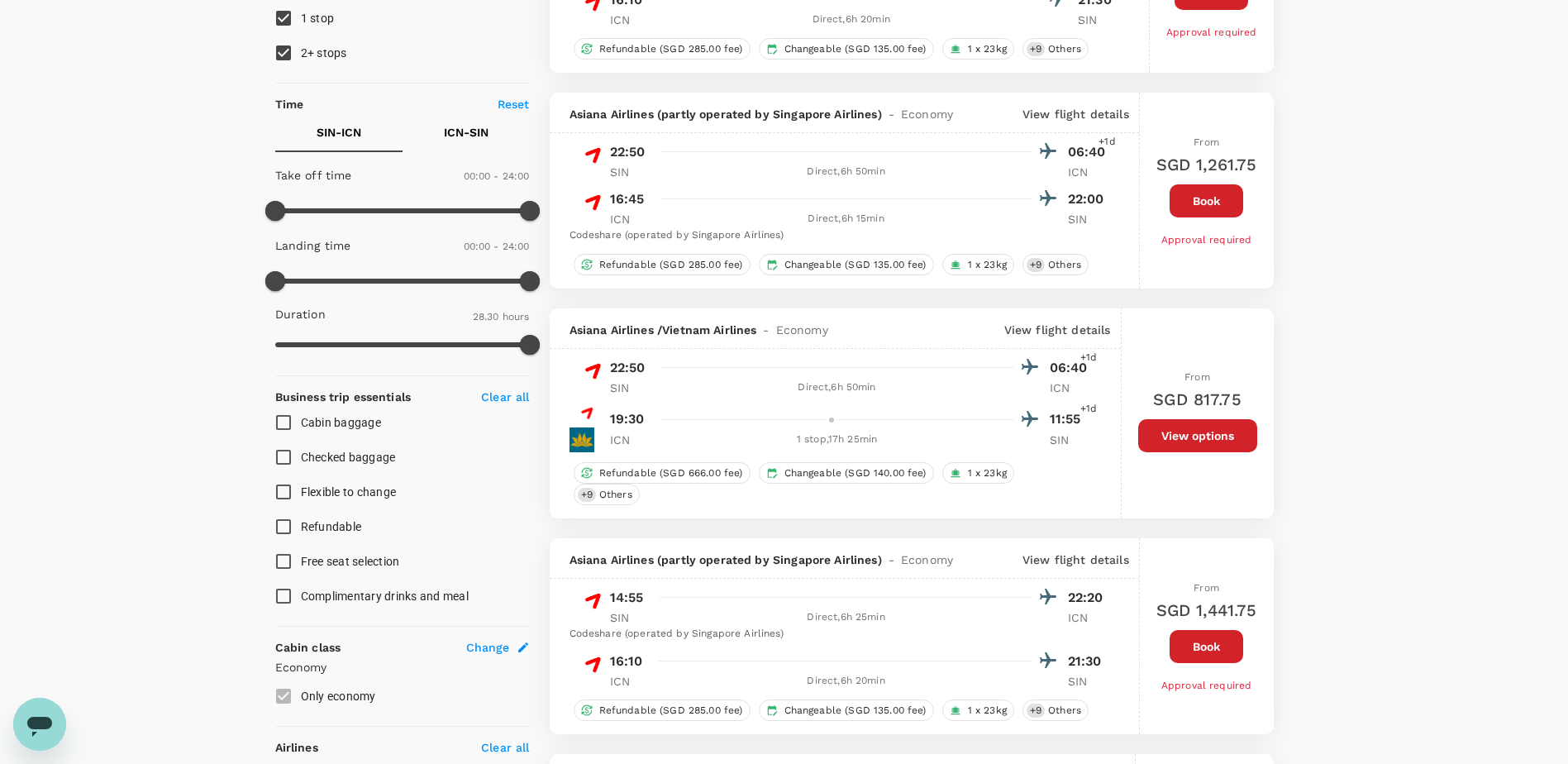
scroll to position [0, 0]
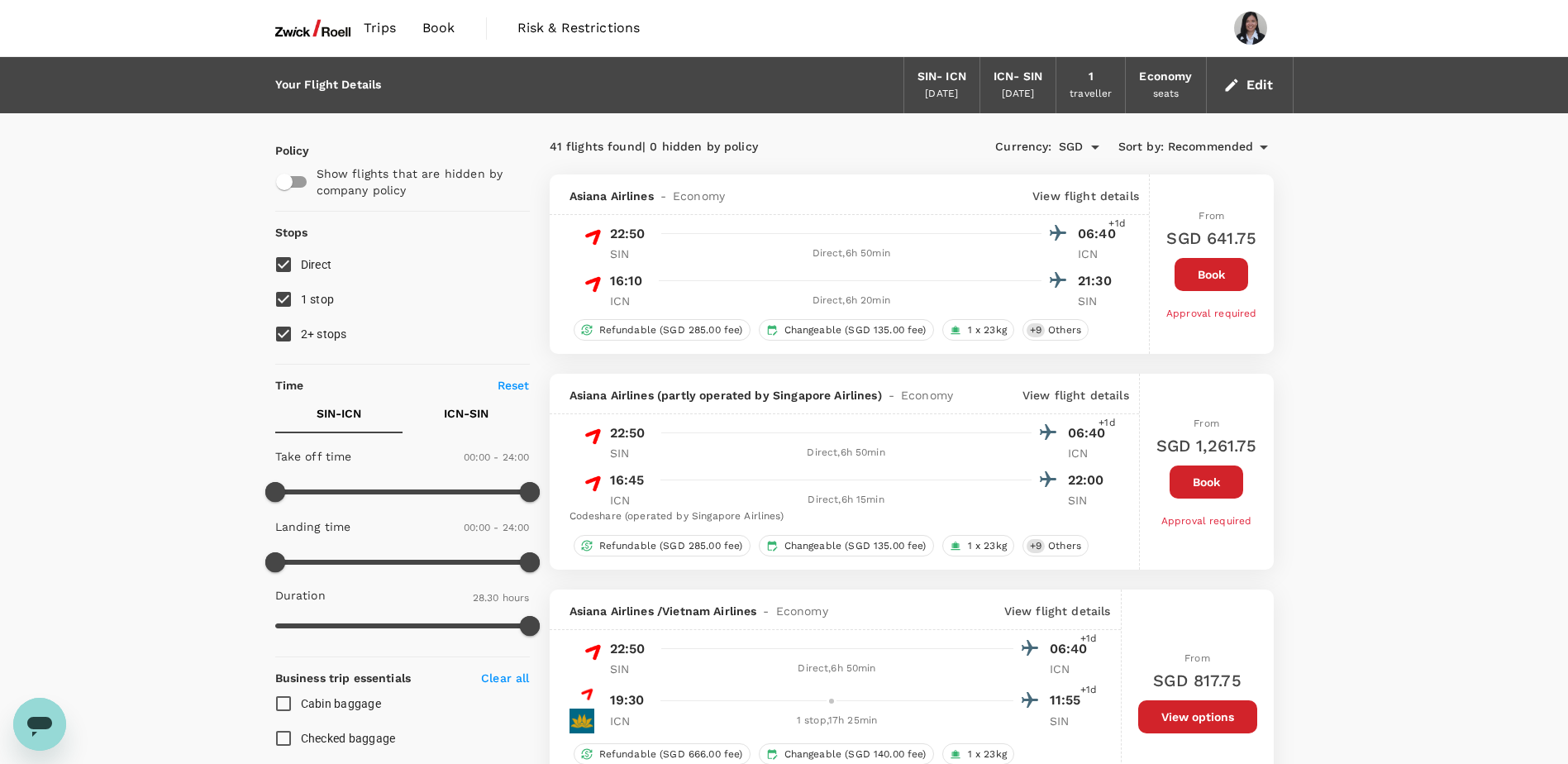
click at [386, 23] on span "Trips" at bounding box center [380, 28] width 33 height 20
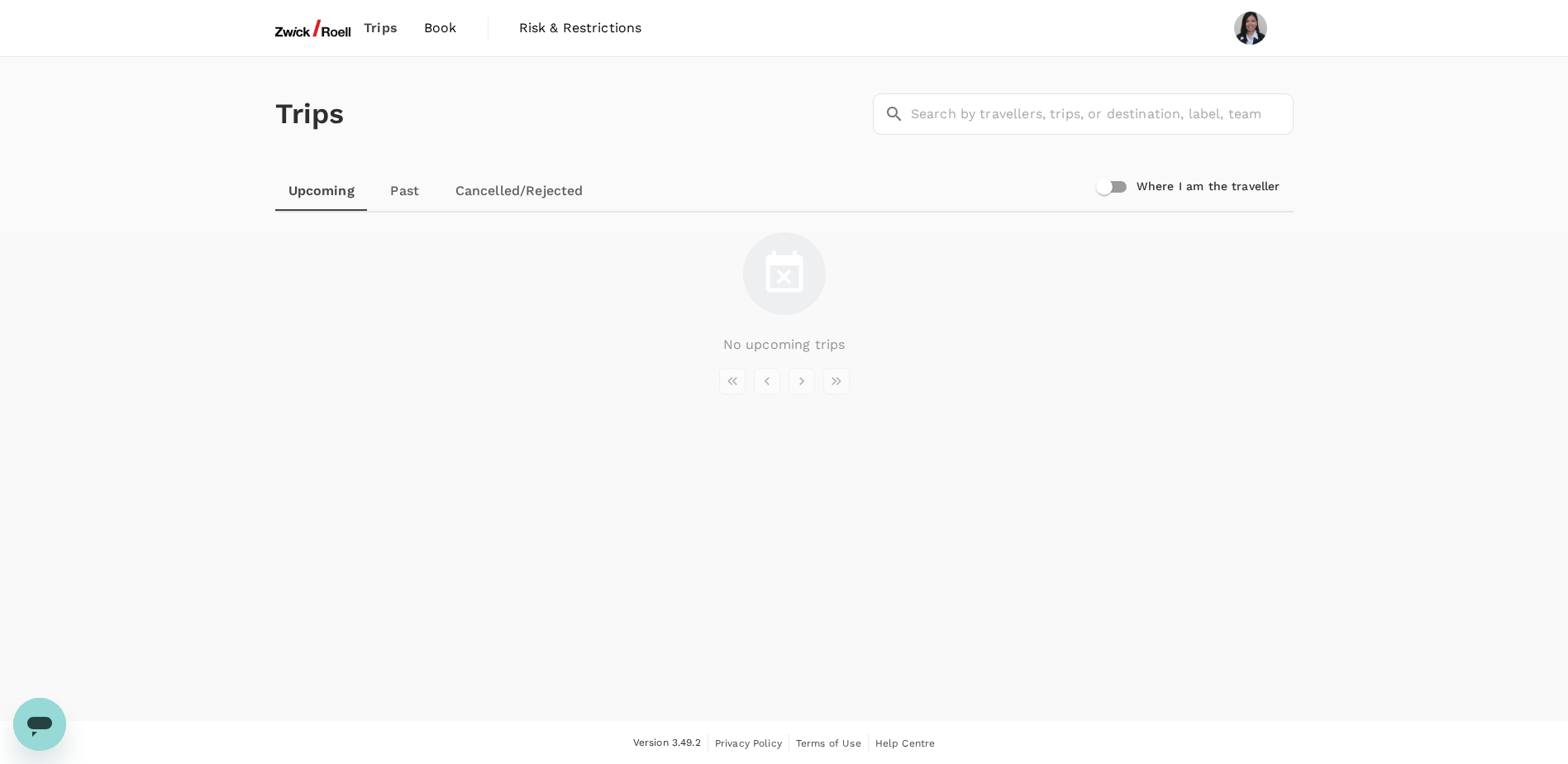
click at [401, 195] on link "Past" at bounding box center [405, 191] width 74 height 39
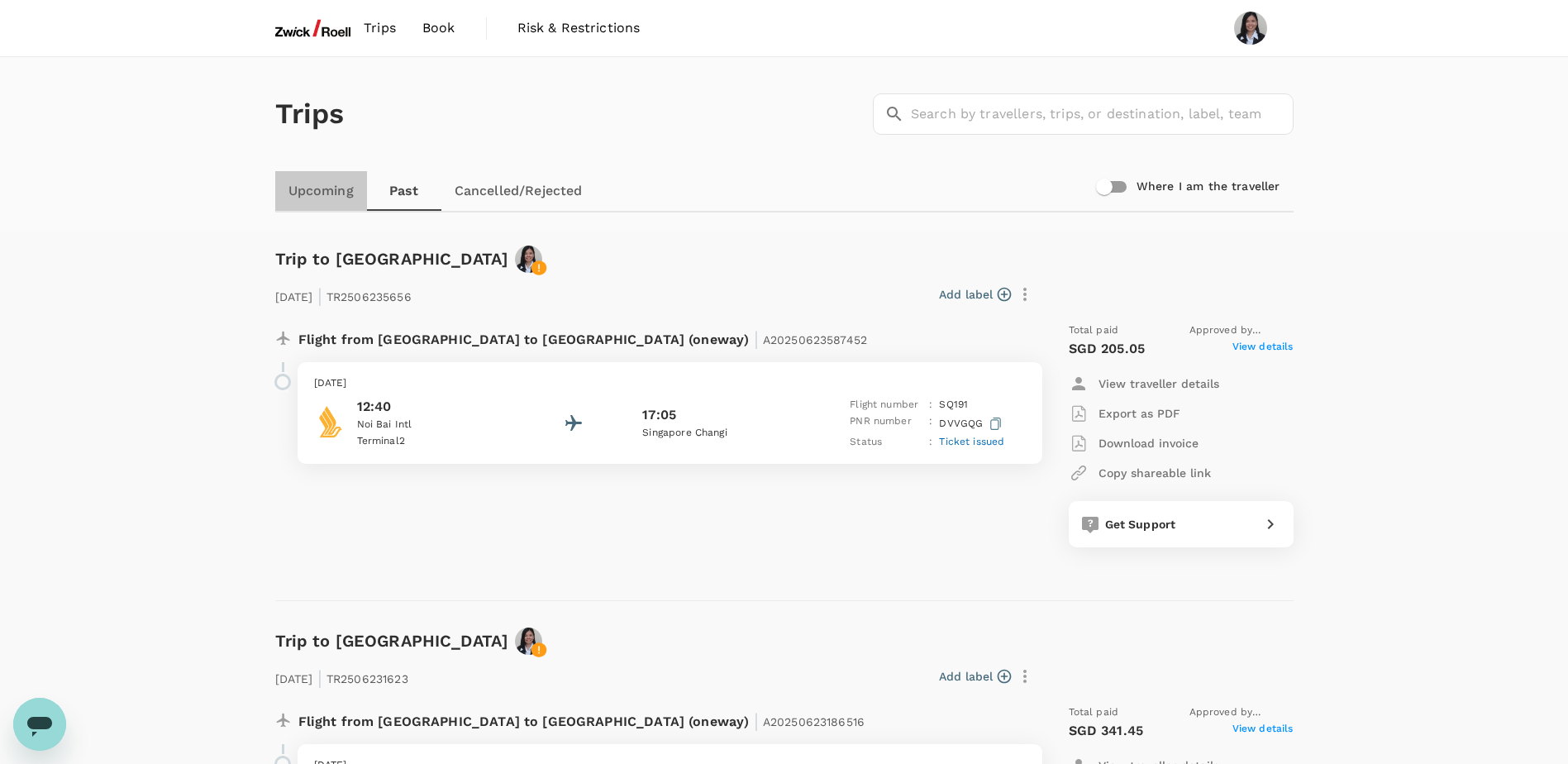
click at [345, 187] on link "Upcoming" at bounding box center [321, 191] width 92 height 39
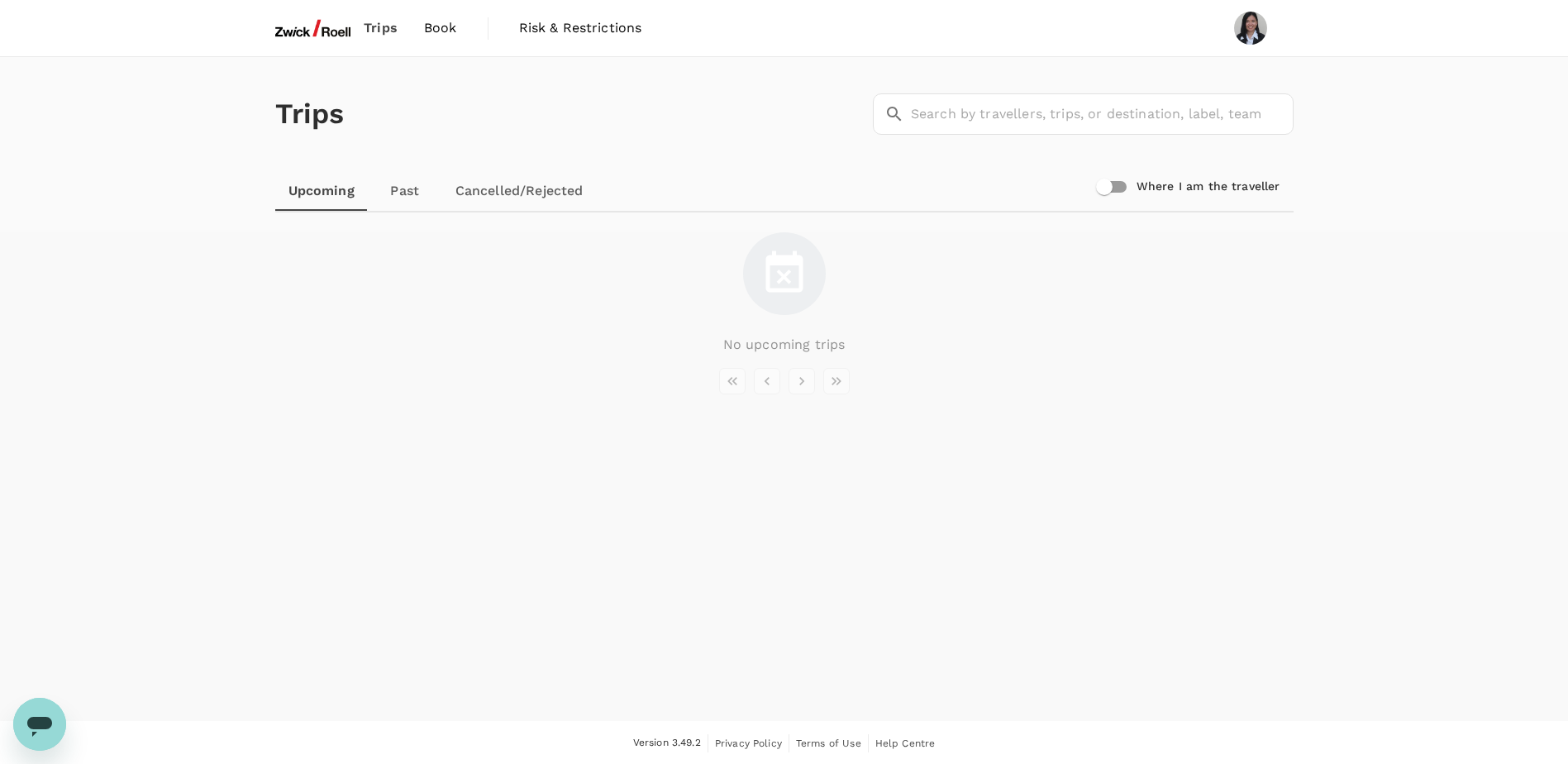
click at [431, 29] on span "Book" at bounding box center [441, 28] width 33 height 20
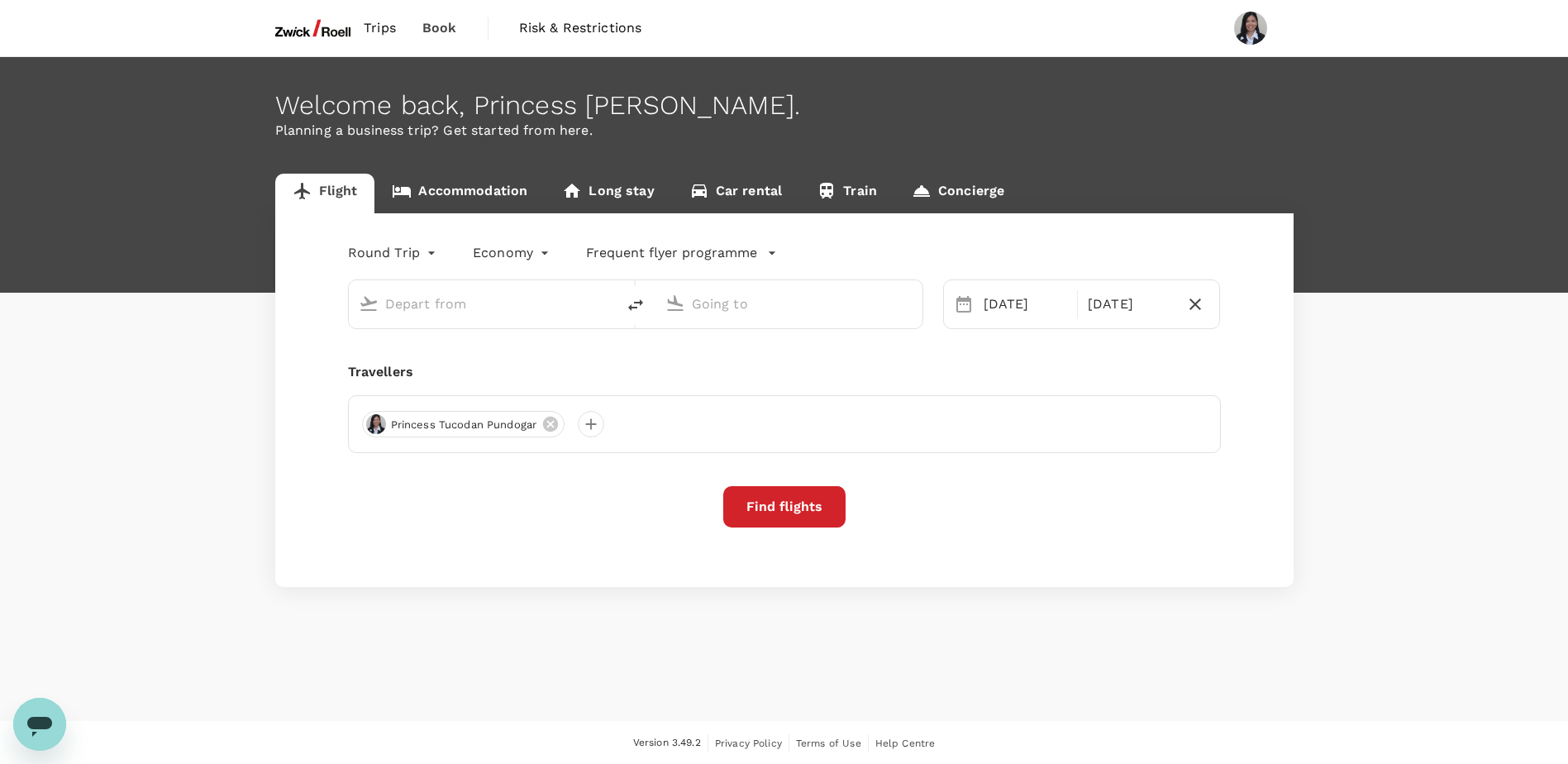
type input "Singapore Changi (SIN)"
type input "Incheon Intl (ICN)"
type input "Singapore Changi (SIN)"
type input "Incheon Intl (ICN)"
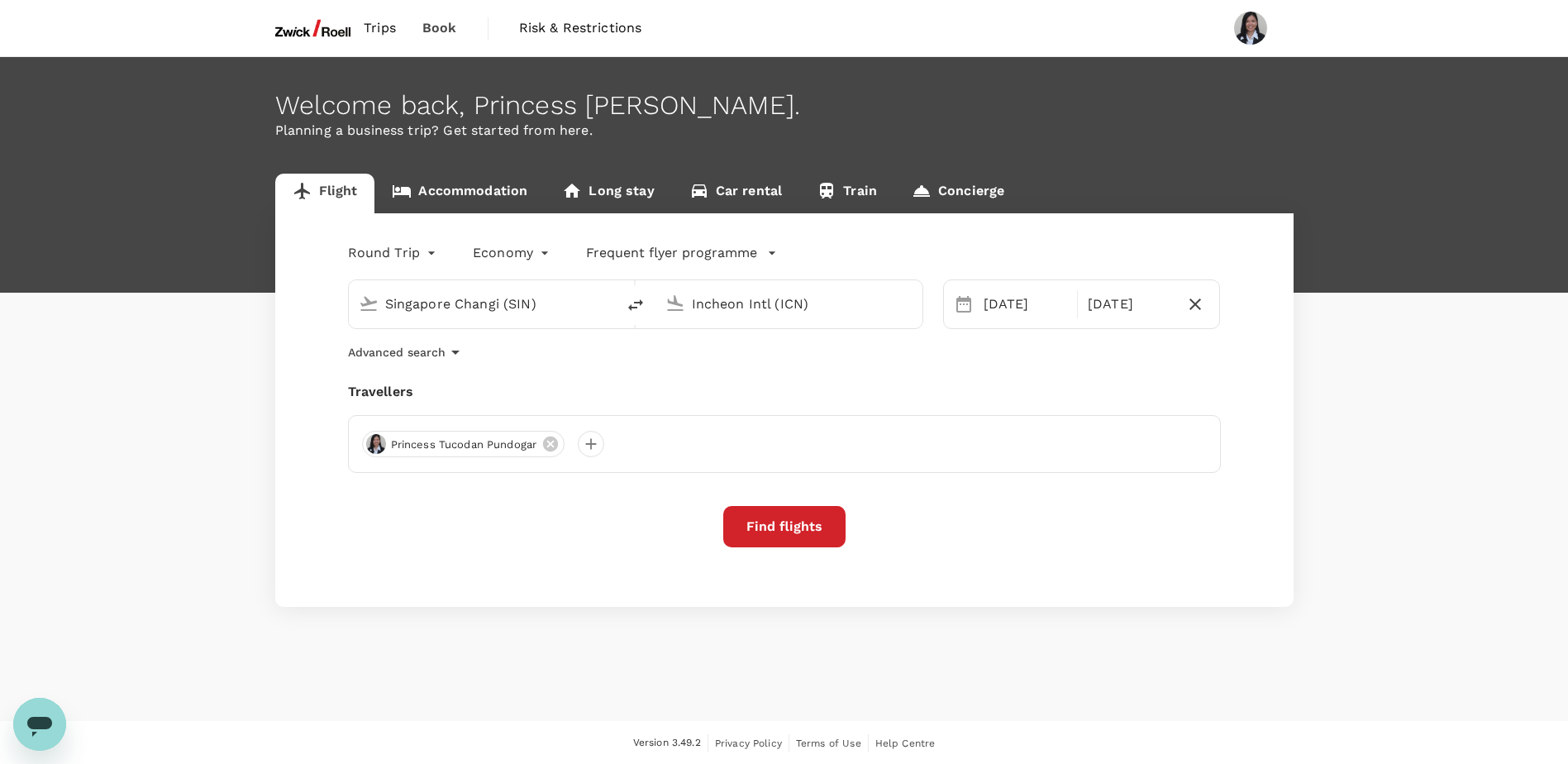
click at [769, 531] on button "Find flights" at bounding box center [784, 526] width 122 height 41
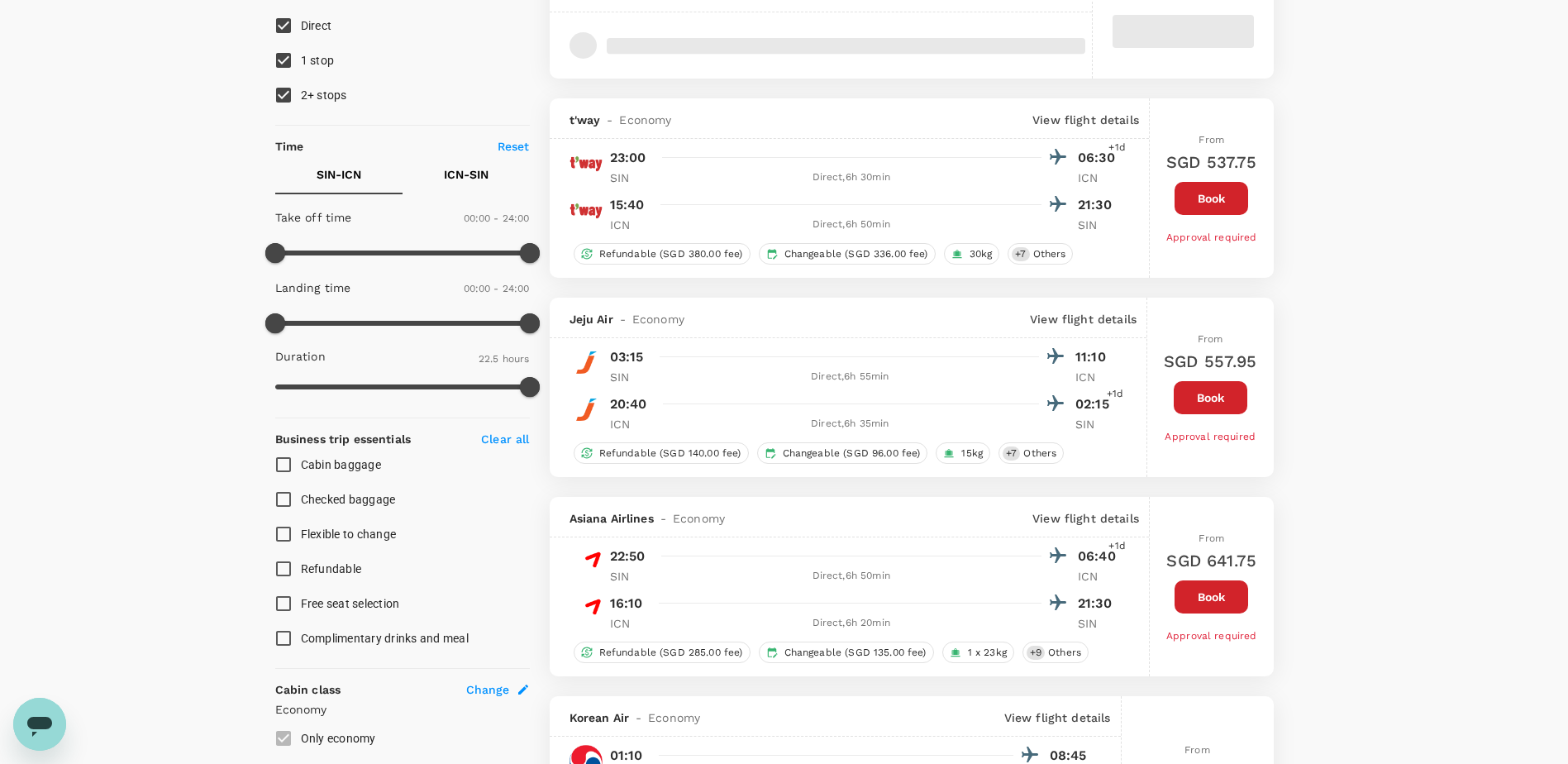
scroll to position [249, 0]
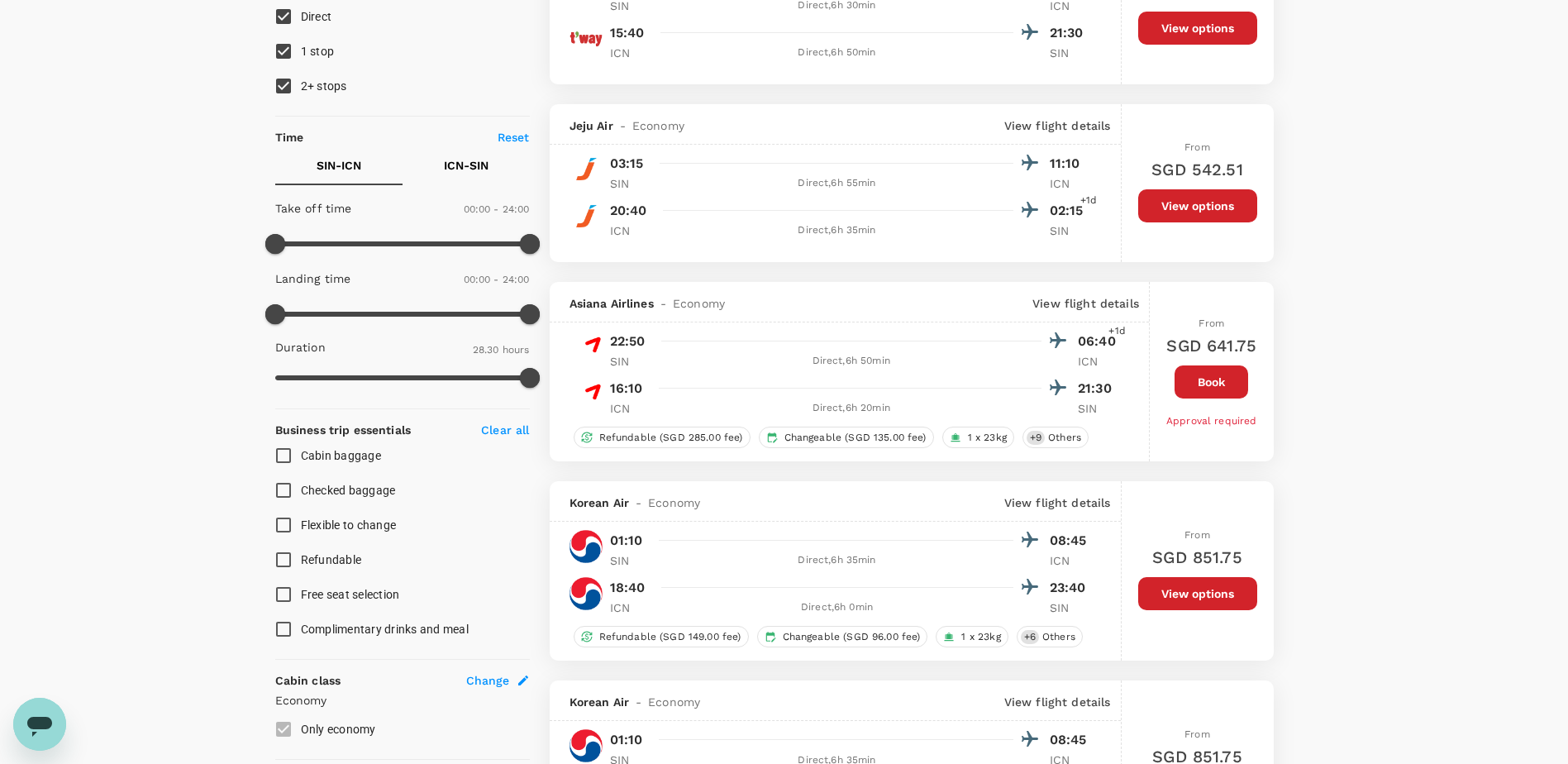
type input "1710"
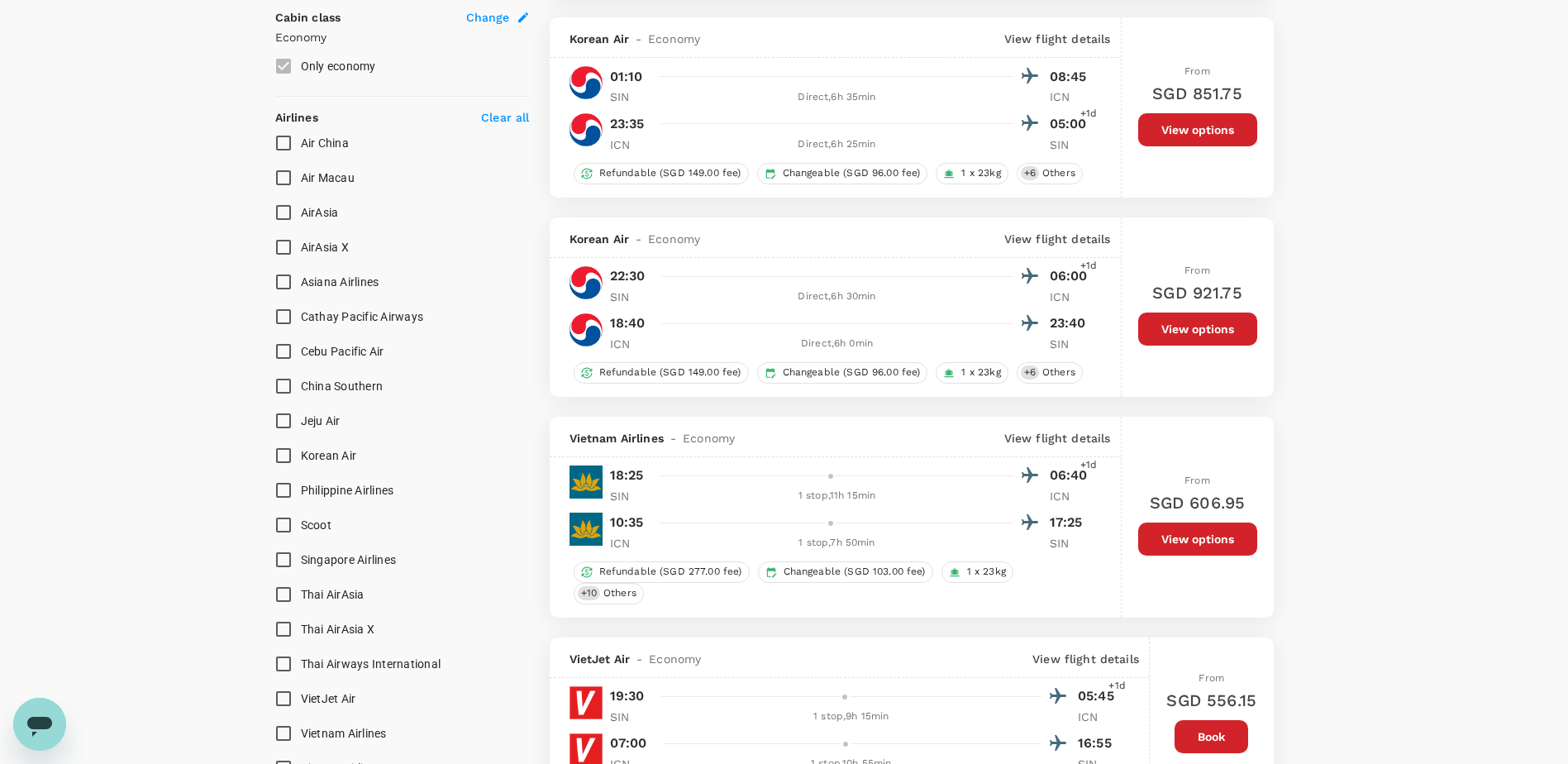
scroll to position [917, 0]
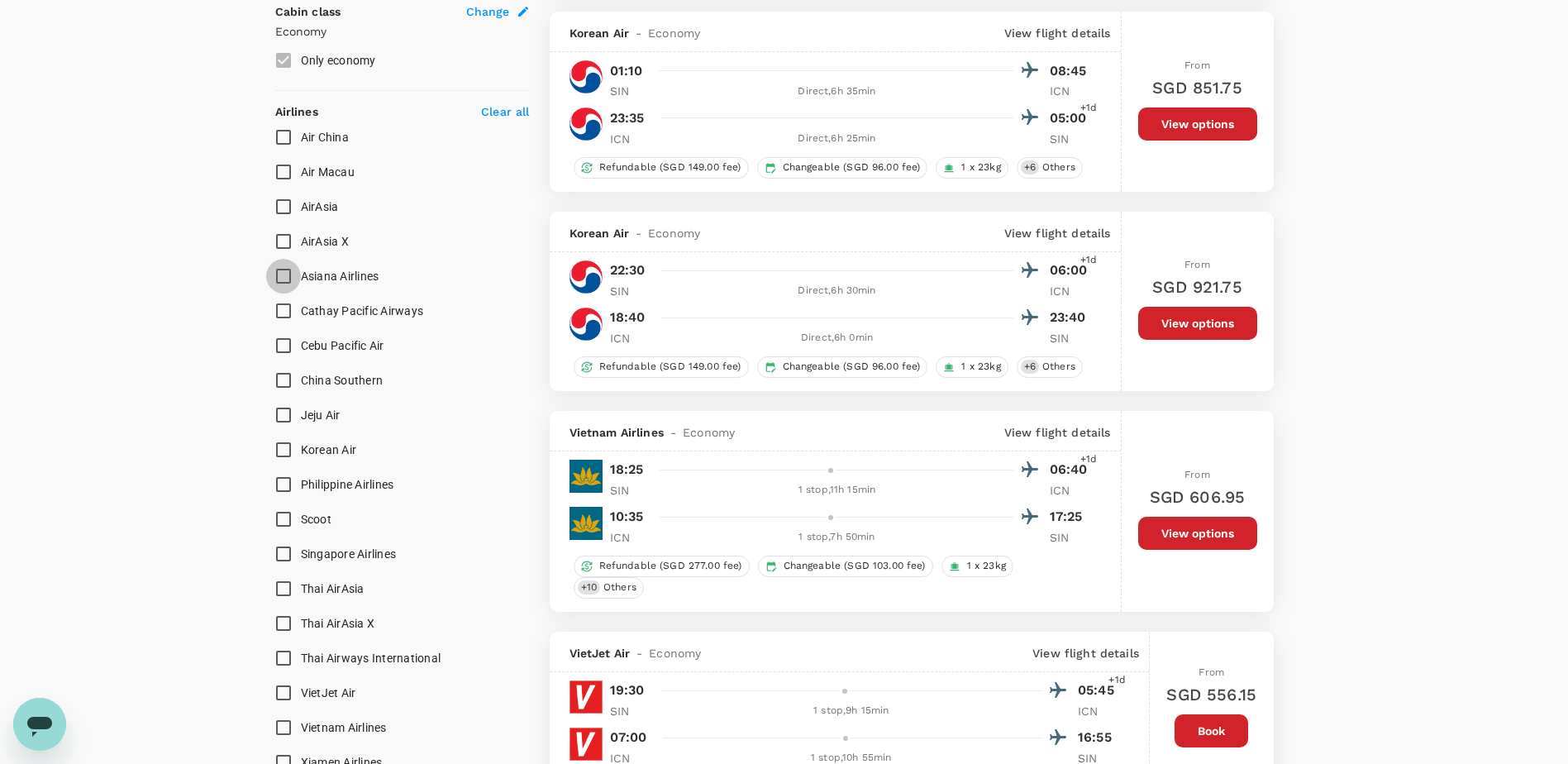
click at [283, 281] on input "Asiana Airlines" at bounding box center [283, 276] width 35 height 35
checkbox input "true"
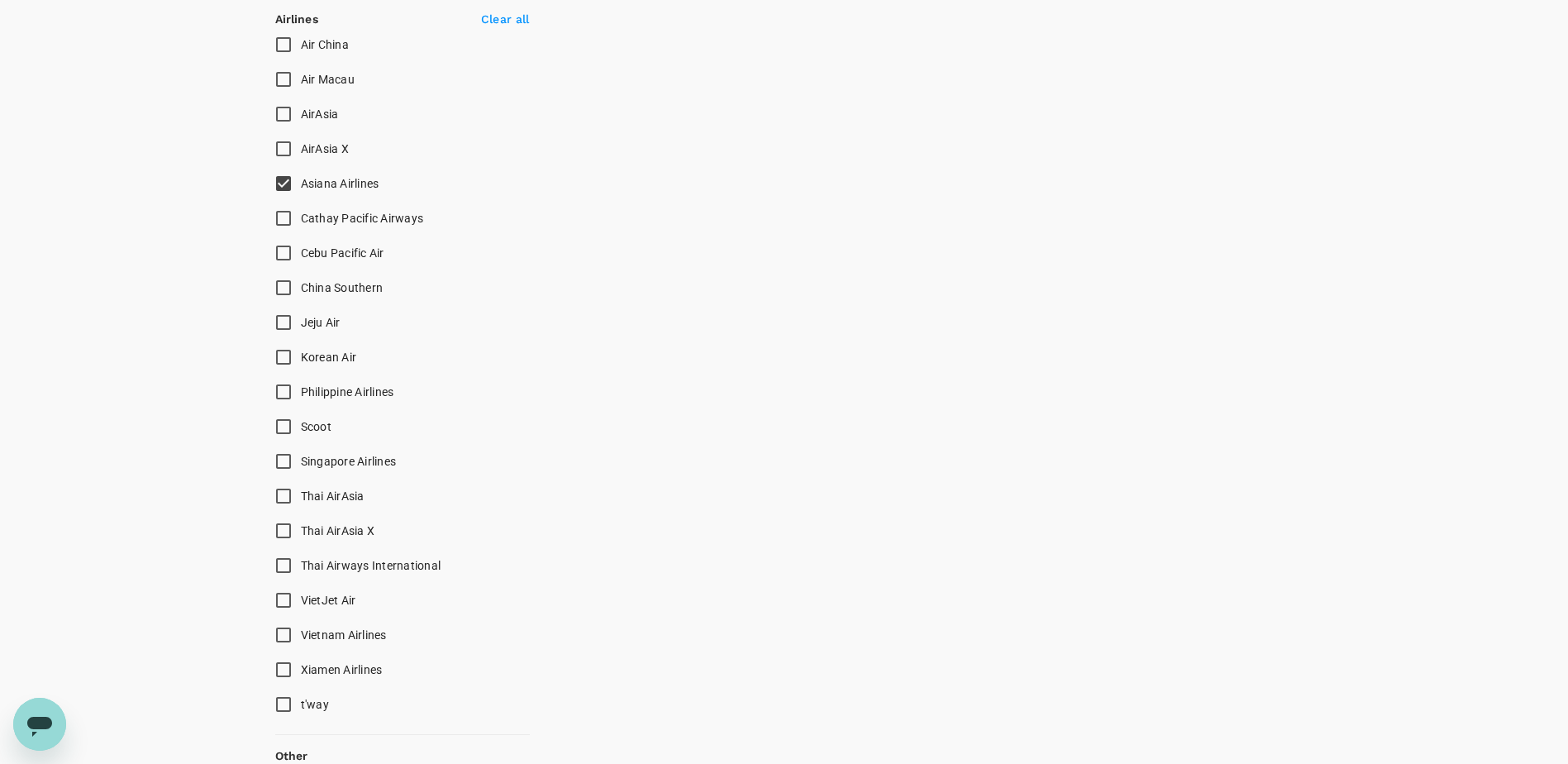
scroll to position [1122, 0]
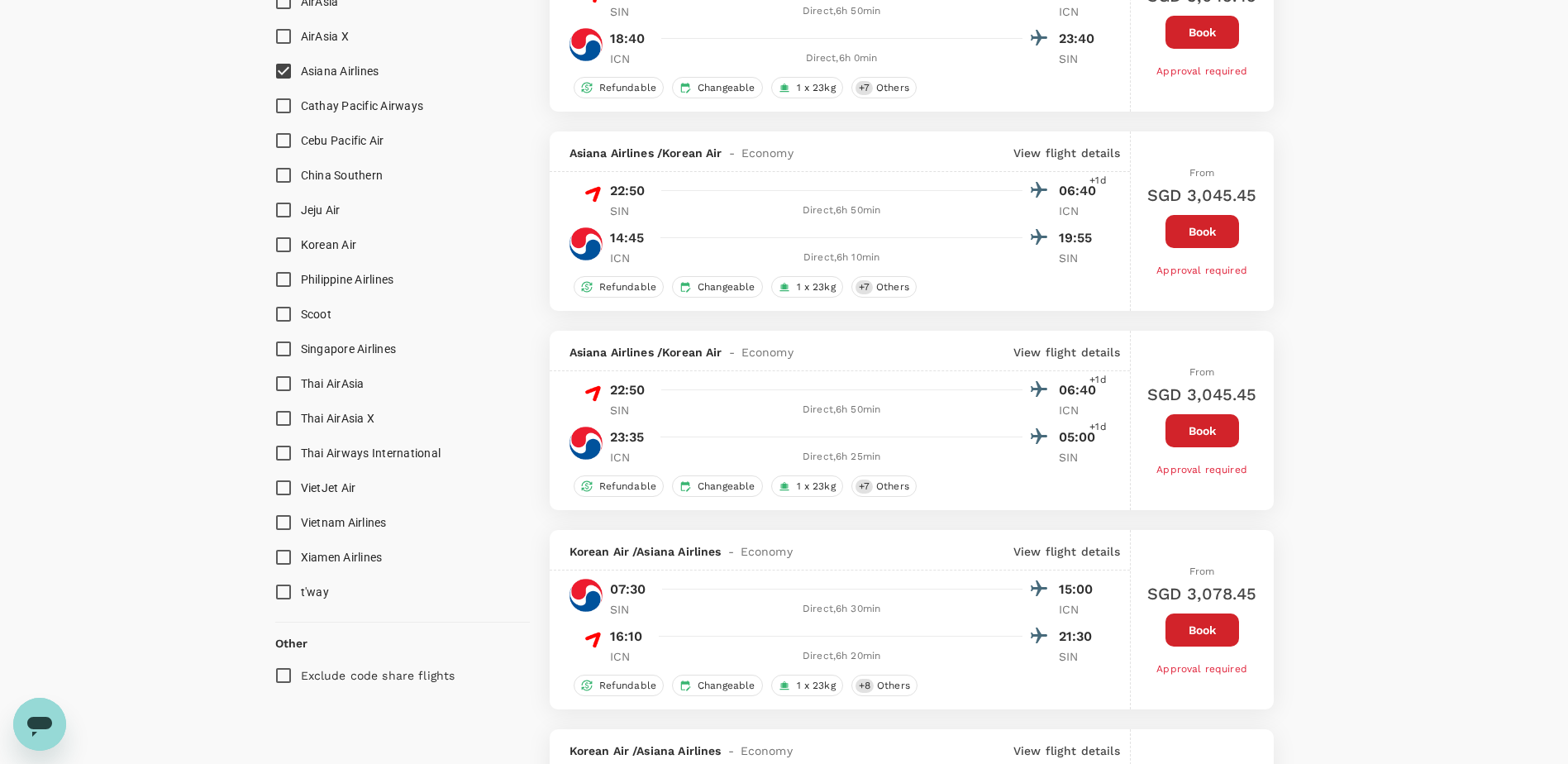
click at [285, 351] on input "Singapore Airlines" at bounding box center [283, 349] width 35 height 35
checkbox input "true"
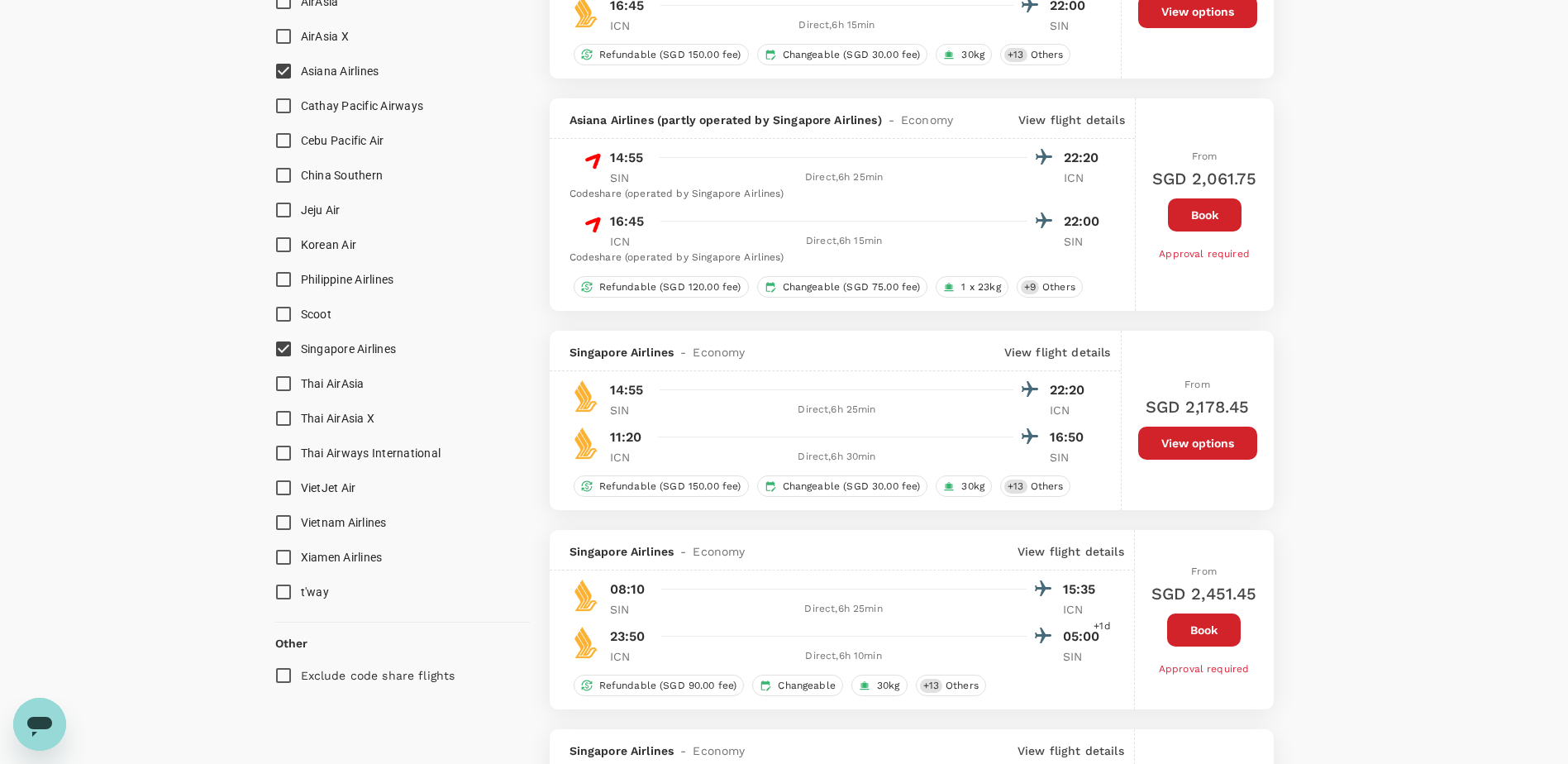
type input "SGD"
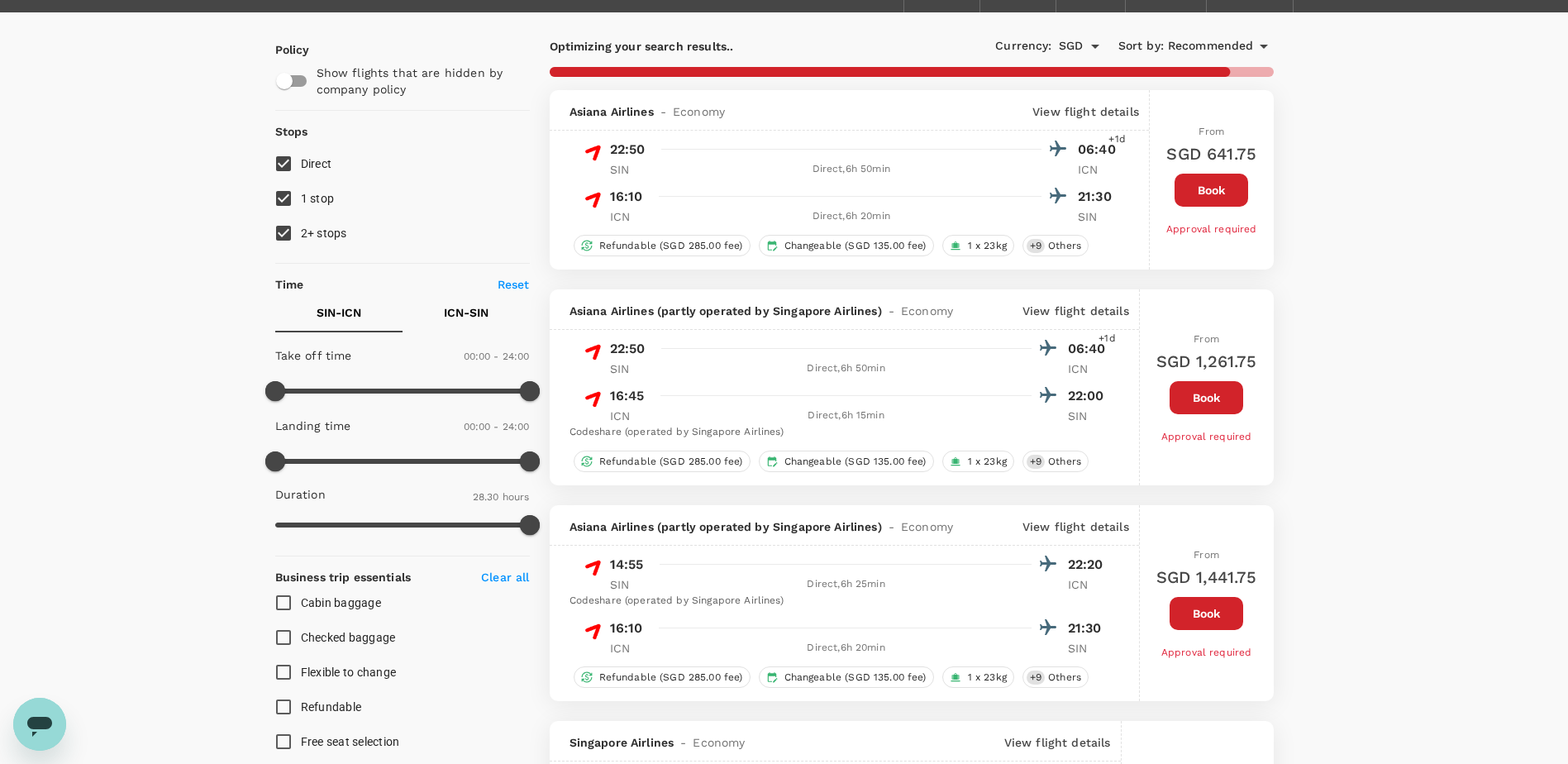
scroll to position [0, 0]
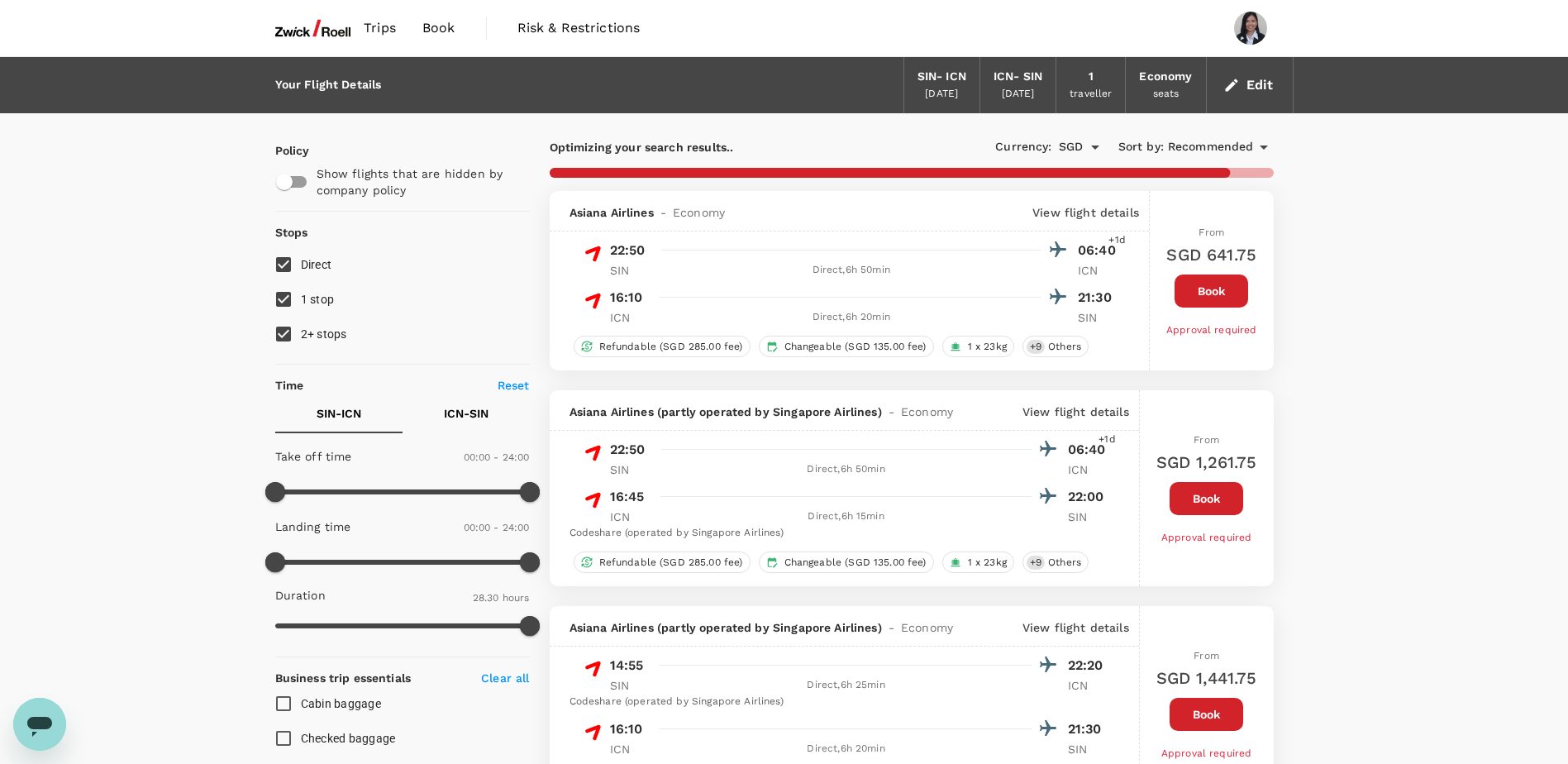
checkbox input "false"
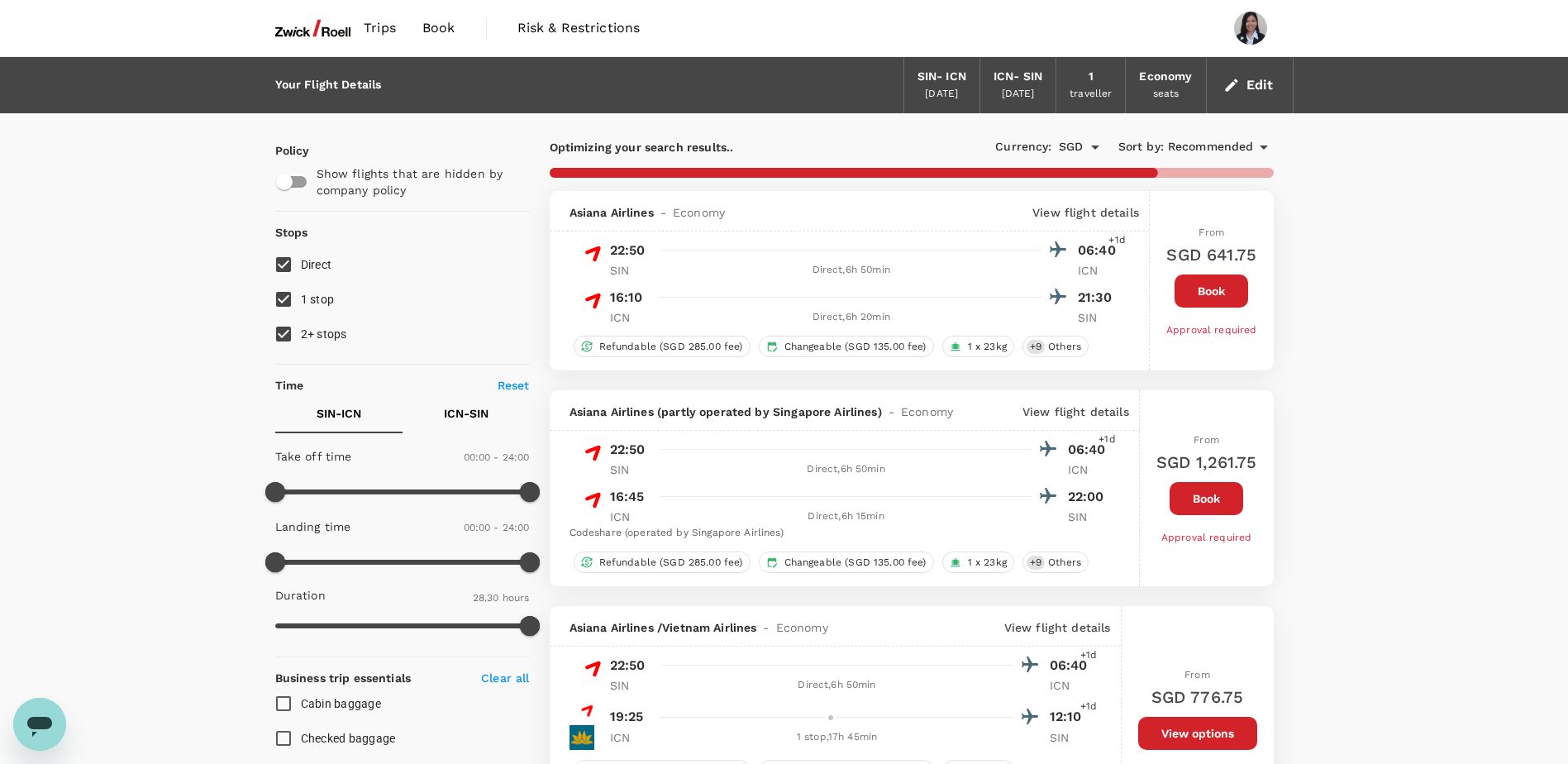
checkbox input "false"
checkbox input "true"
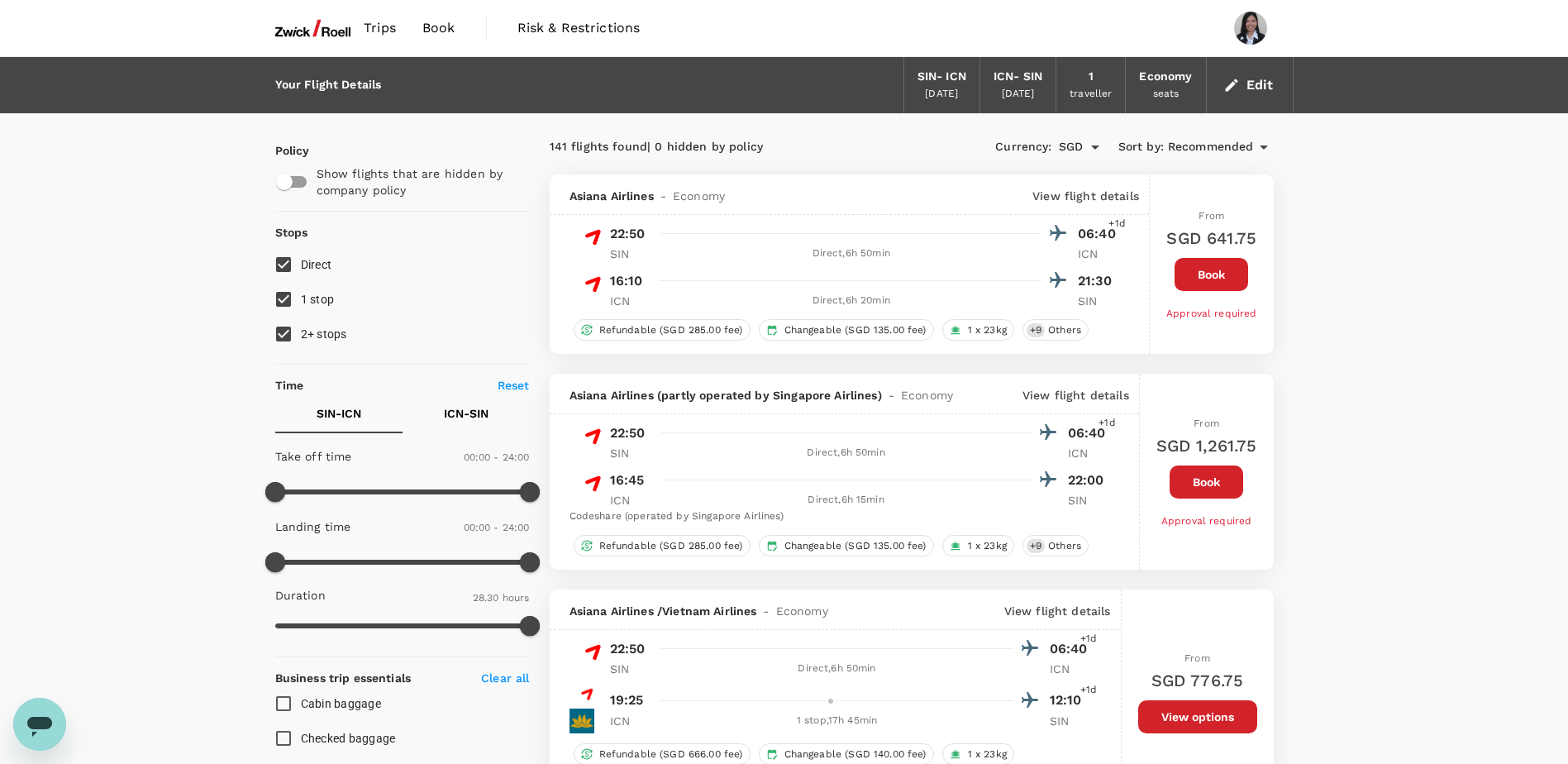
click at [1256, 85] on button "Edit" at bounding box center [1249, 85] width 59 height 27
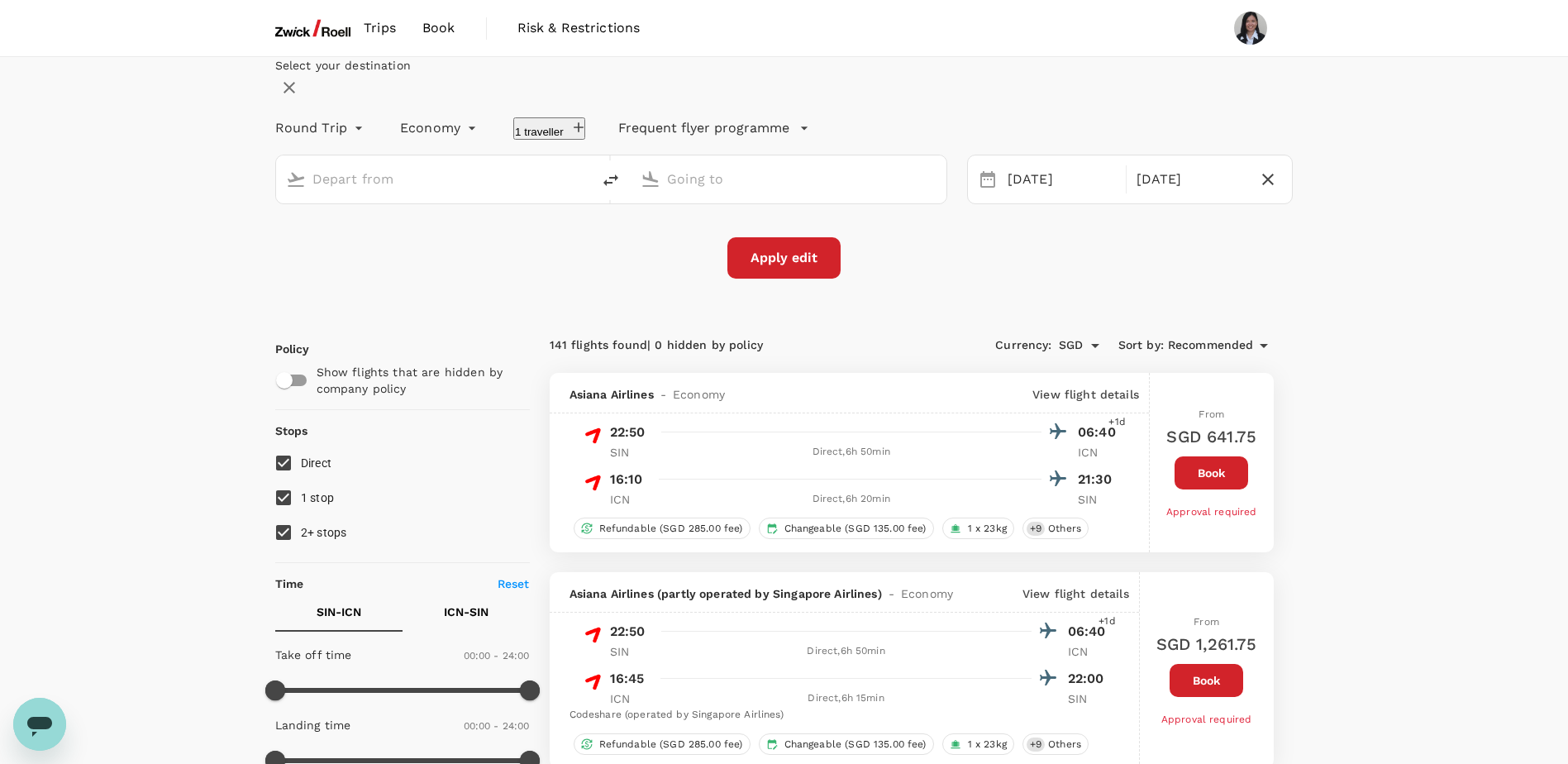
type input "Singapore Changi (SIN)"
type input "Incheon Intl (ICN)"
click at [1157, 196] on div "[DATE]" at bounding box center [1190, 180] width 121 height 33
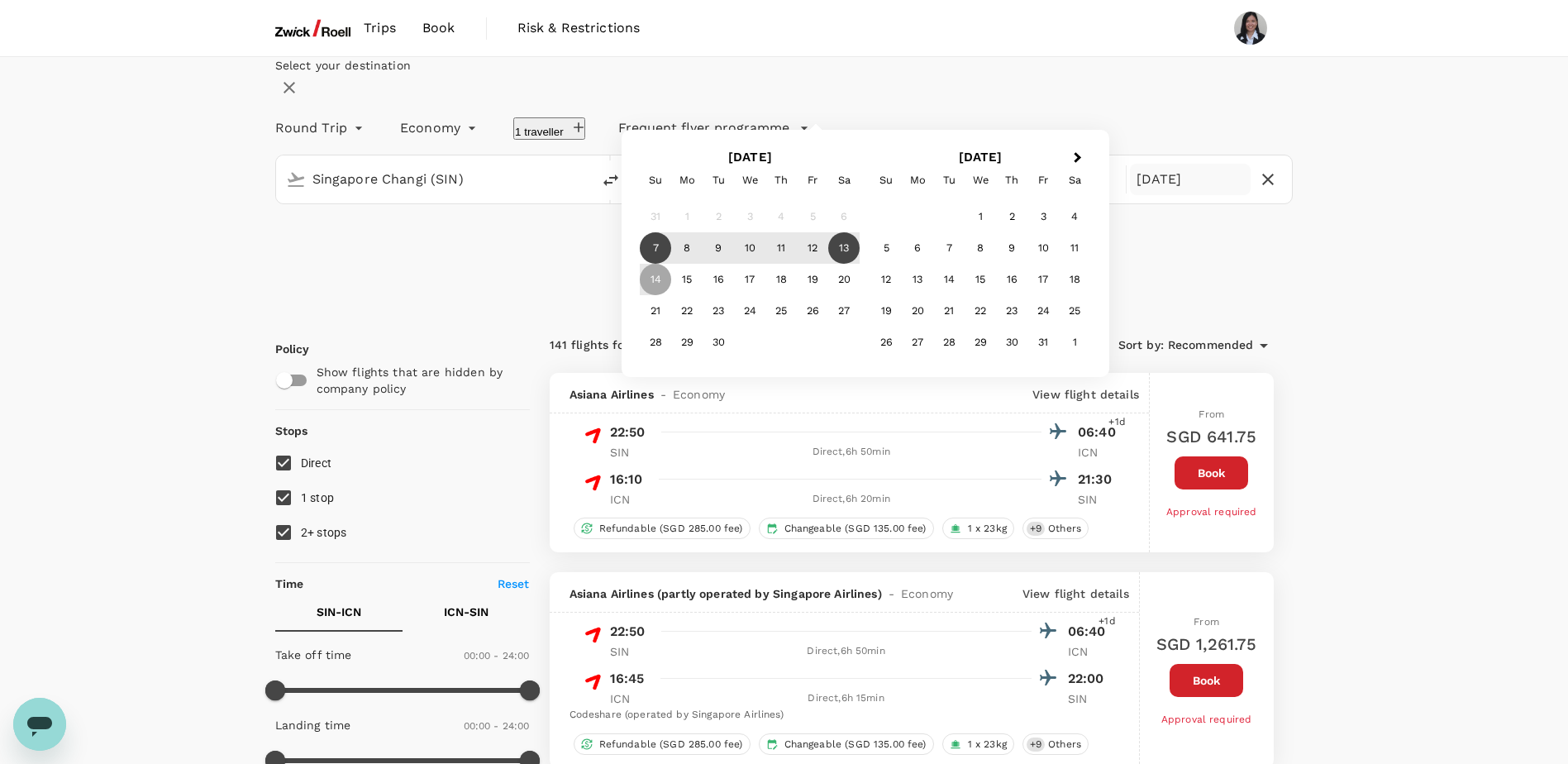
click at [860, 264] on div "13" at bounding box center [844, 249] width 32 height 32
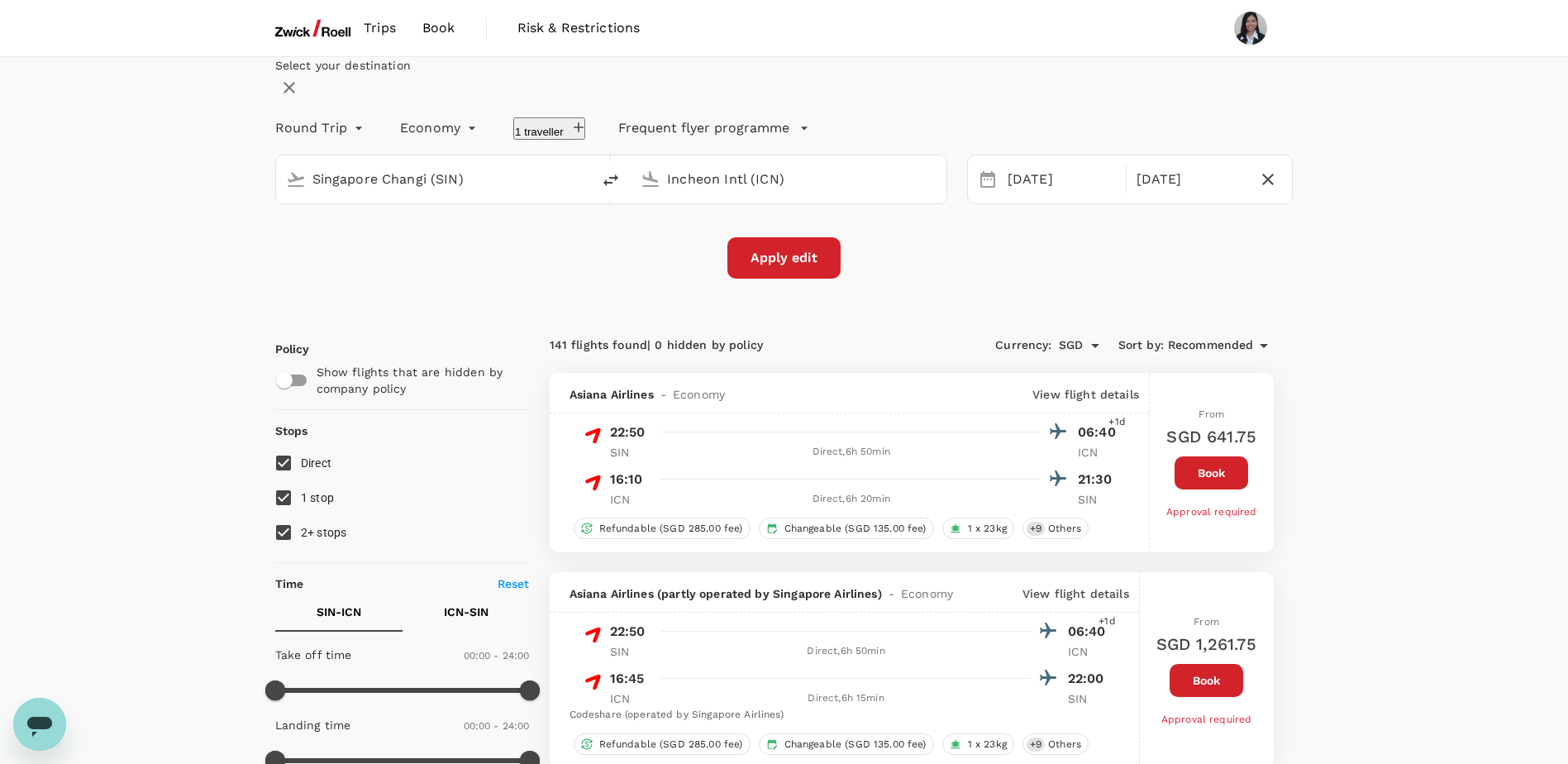
click at [791, 279] on button "Apply edit" at bounding box center [784, 258] width 113 height 41
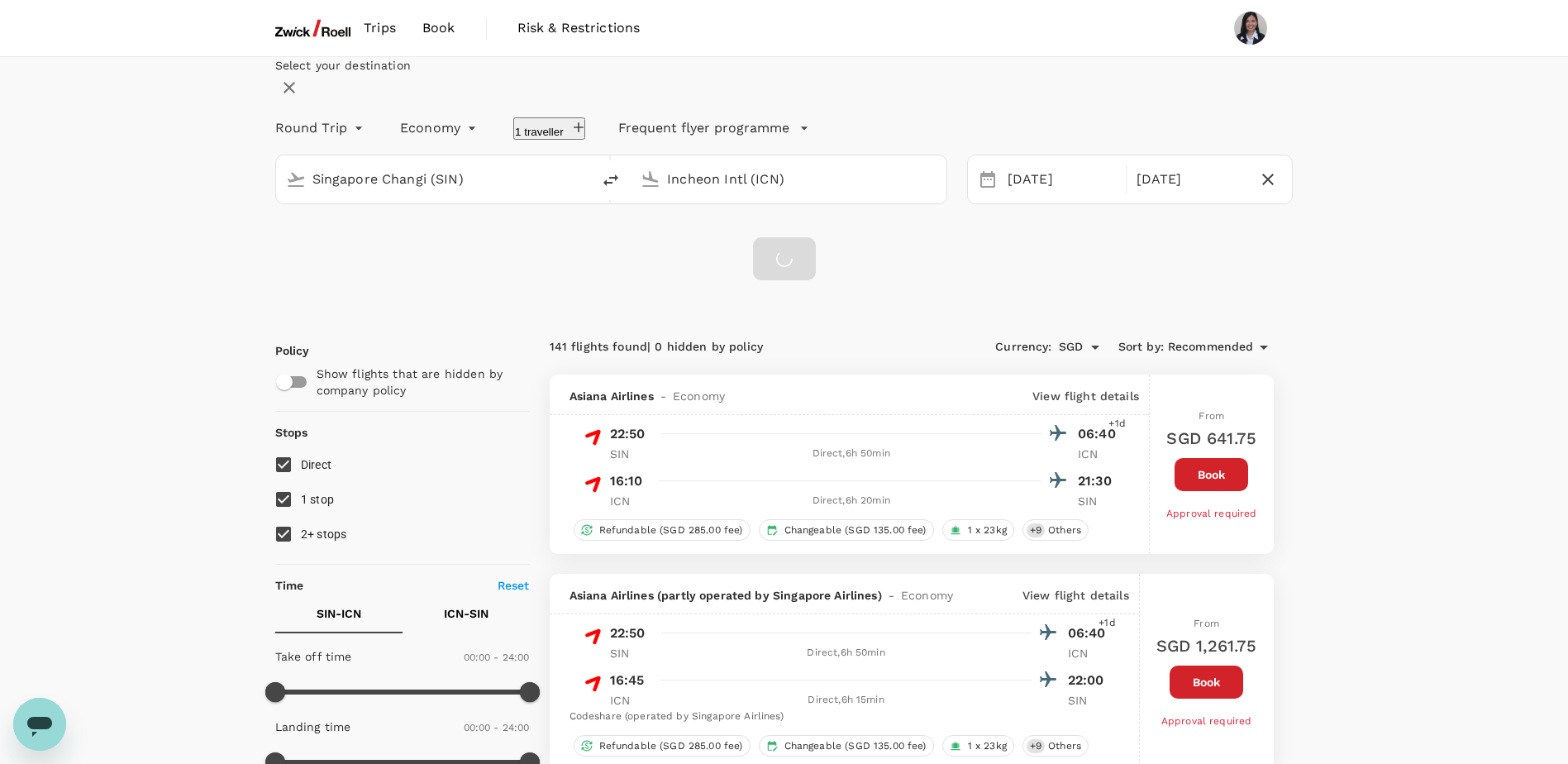
checkbox input "false"
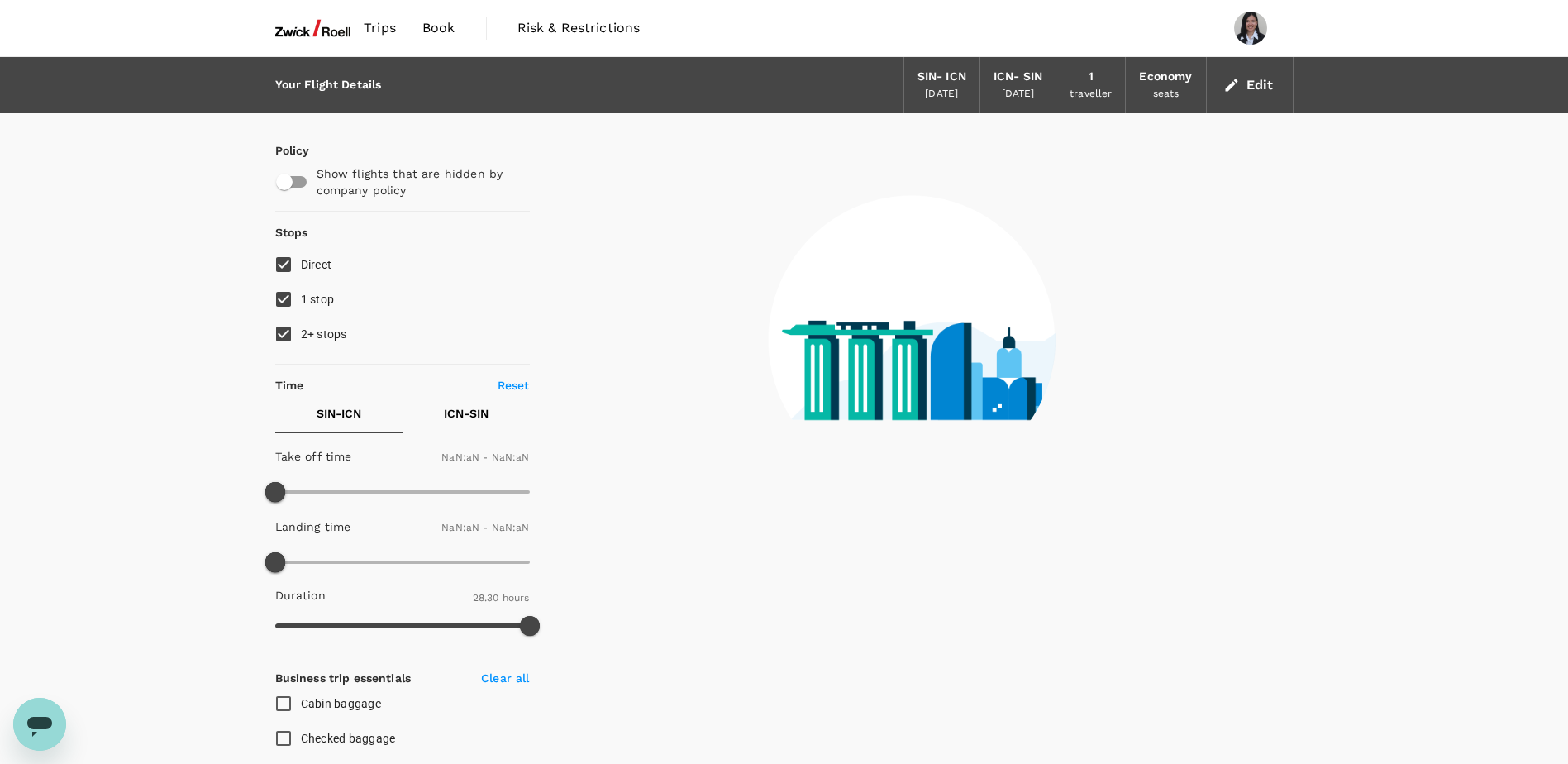
checkbox input "false"
type input "1440"
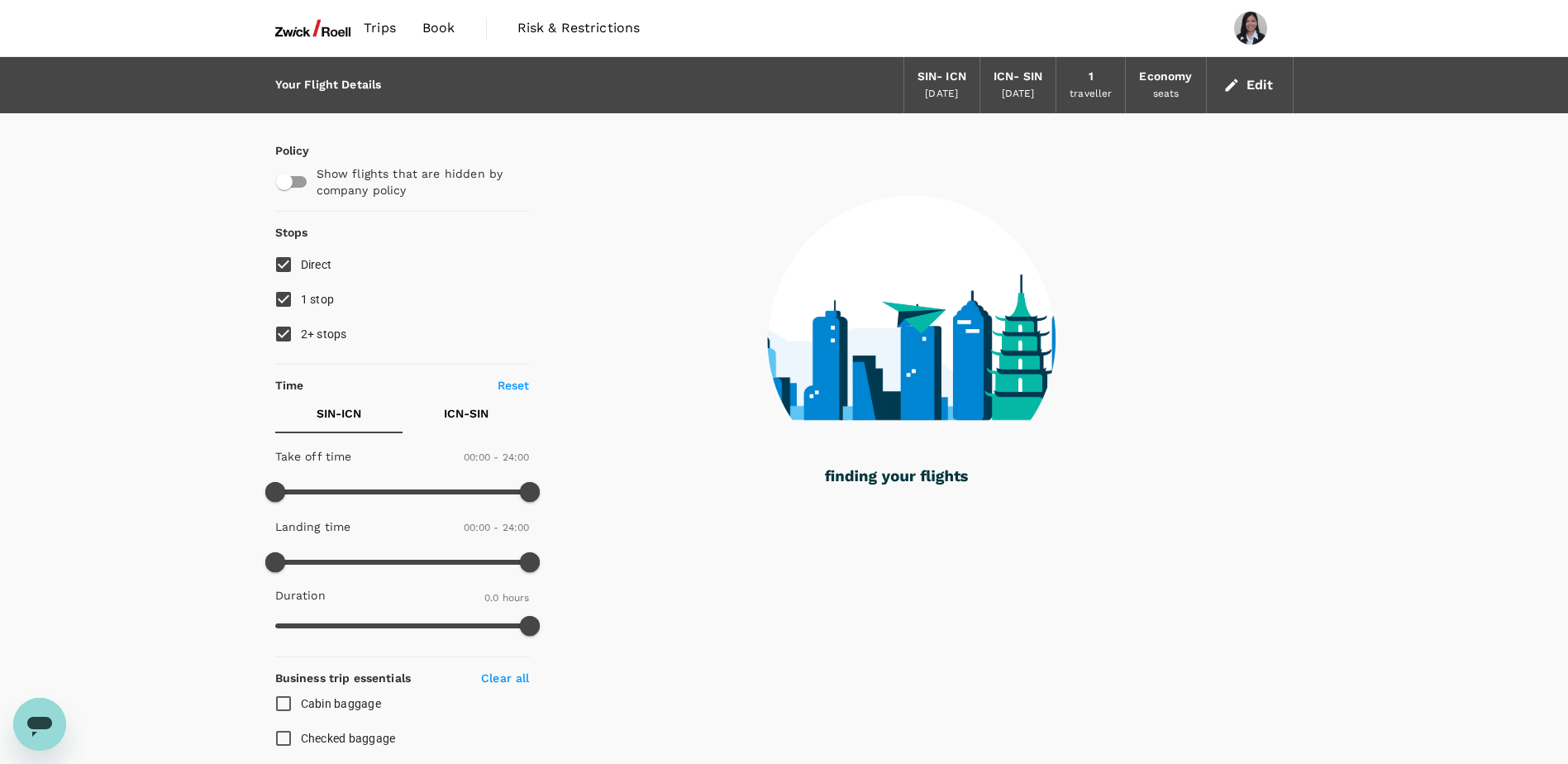
type input "1325"
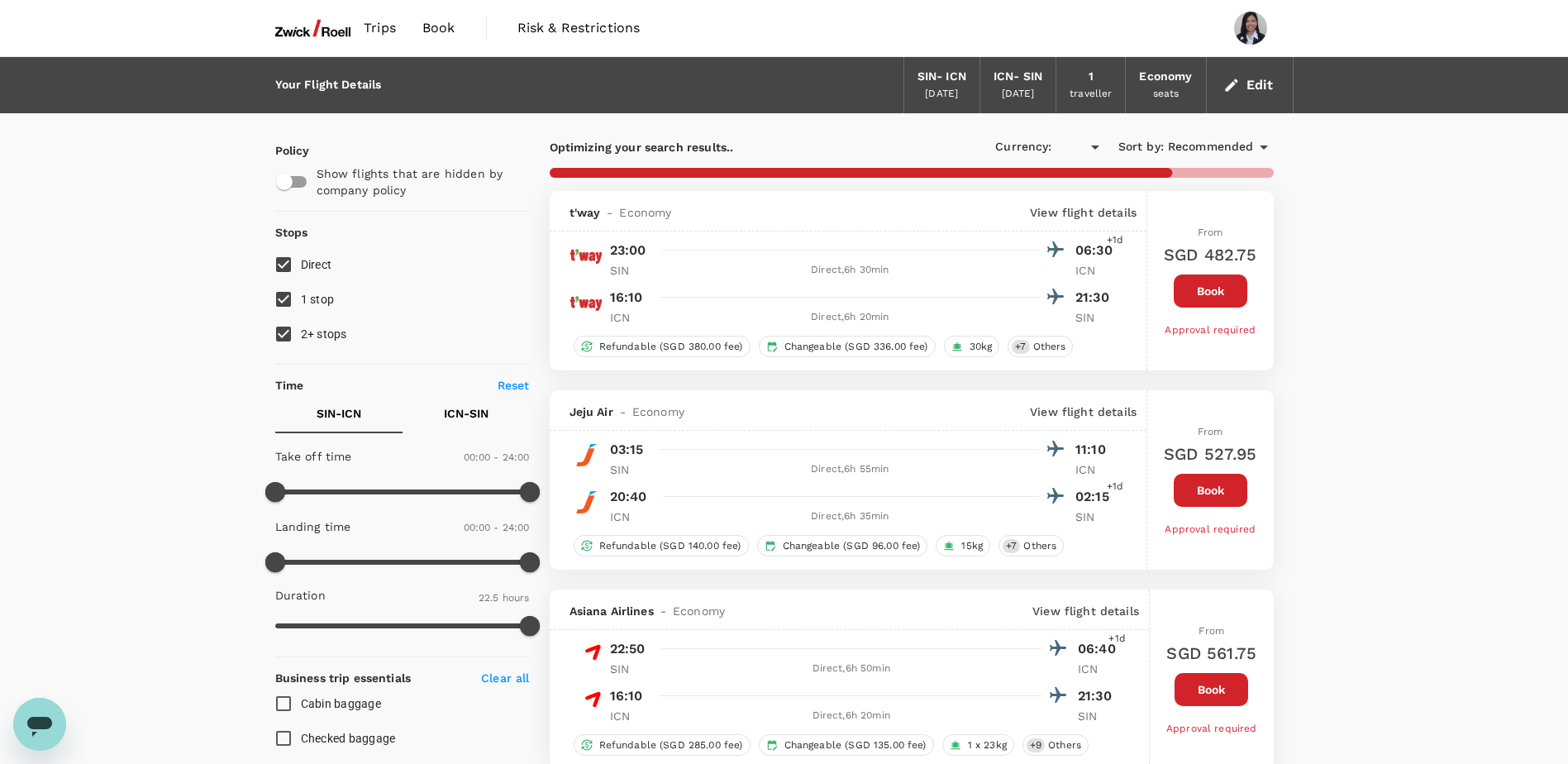
checkbox input "true"
type input "SGD"
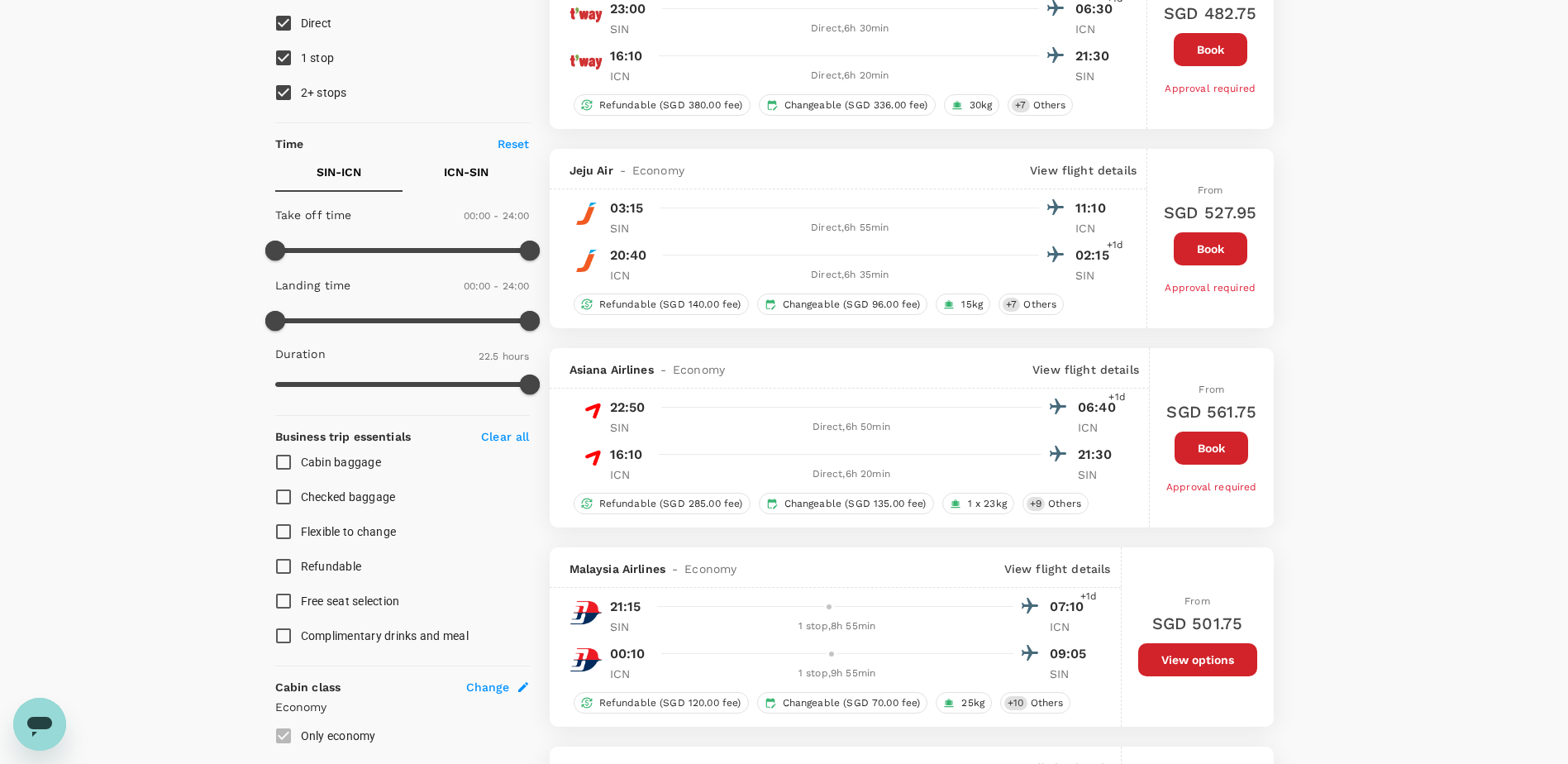
scroll to position [249, 0]
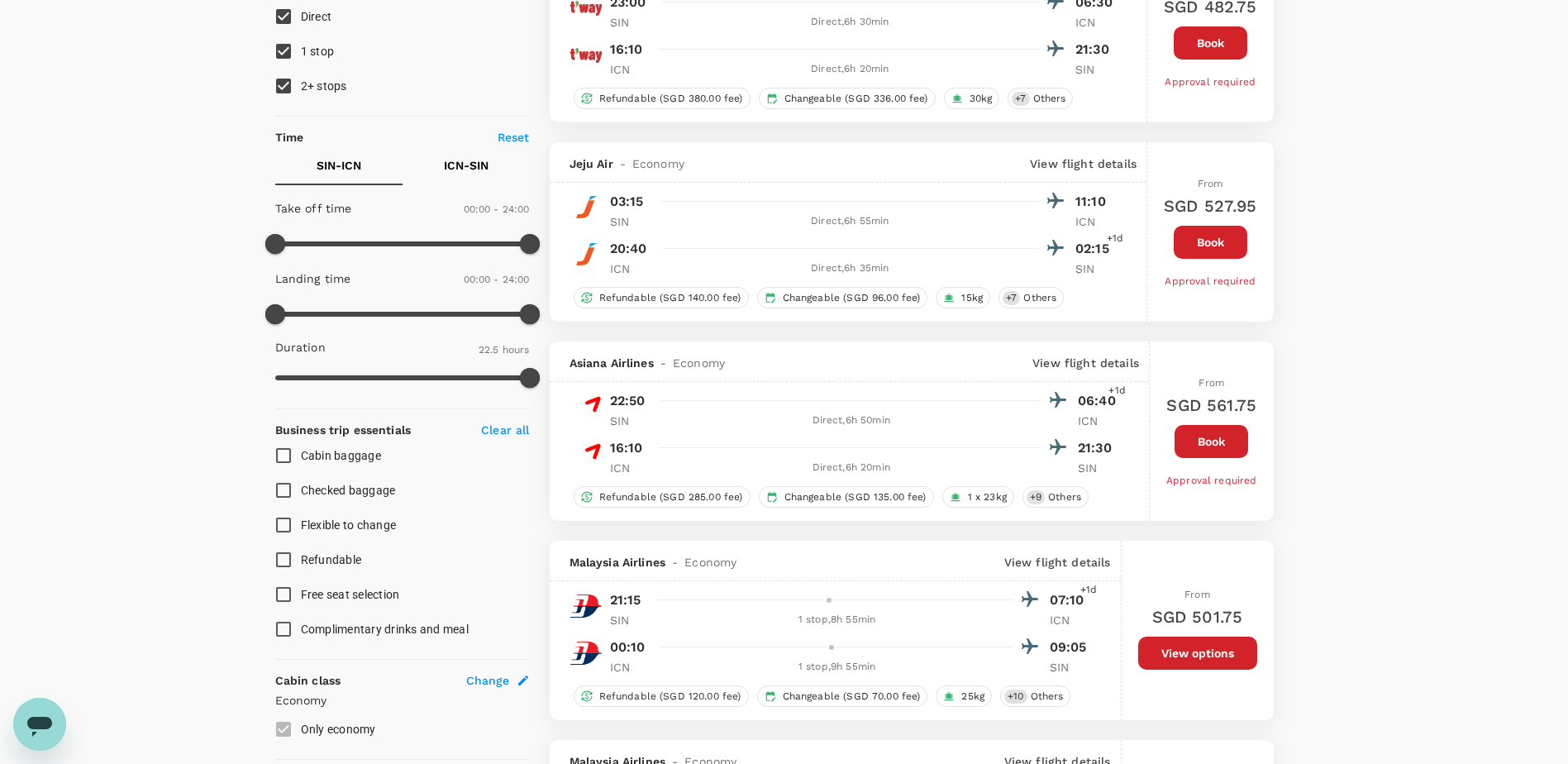
type input "1710"
checkbox input "false"
checkbox input "true"
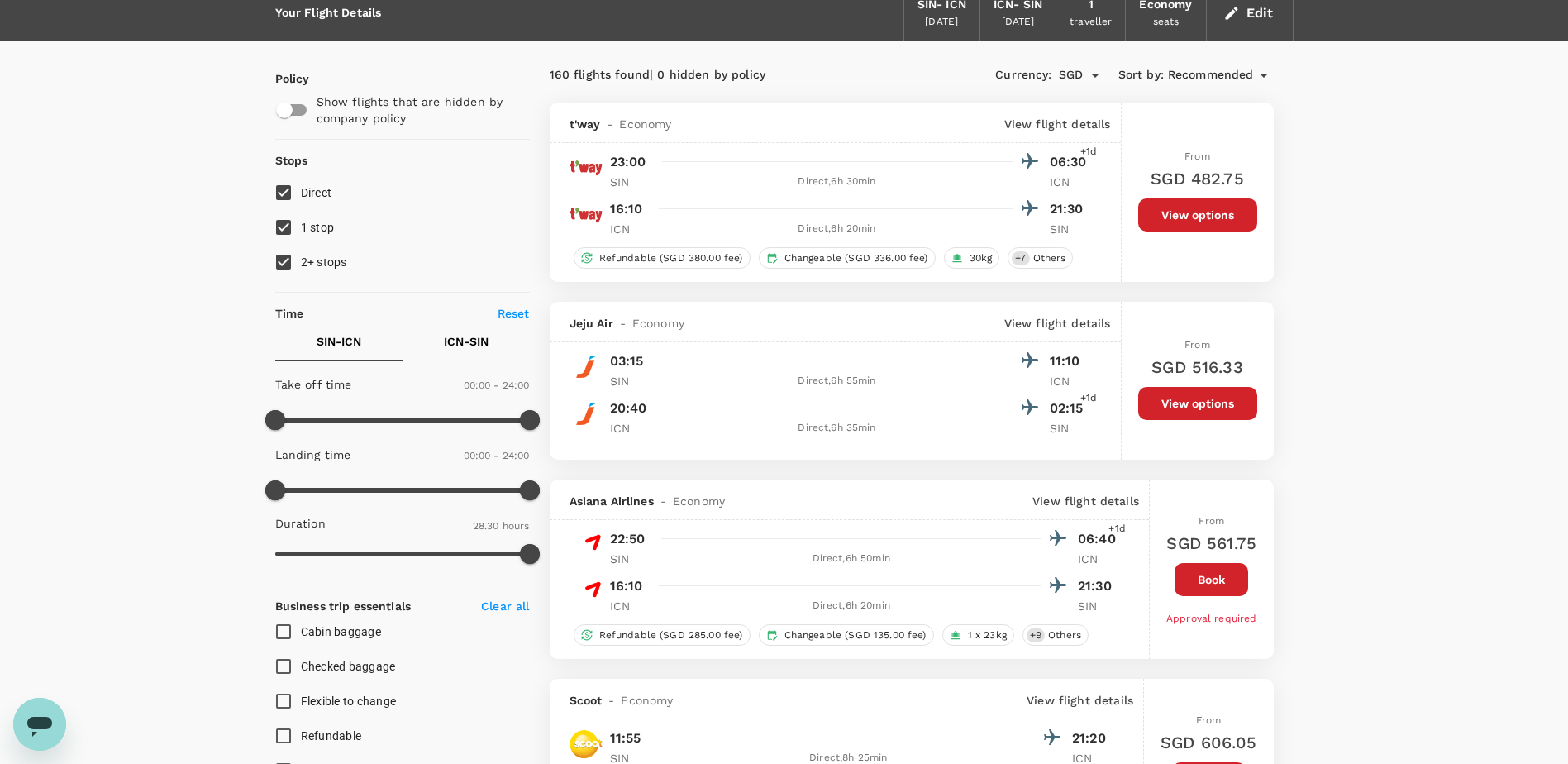
scroll to position [0, 0]
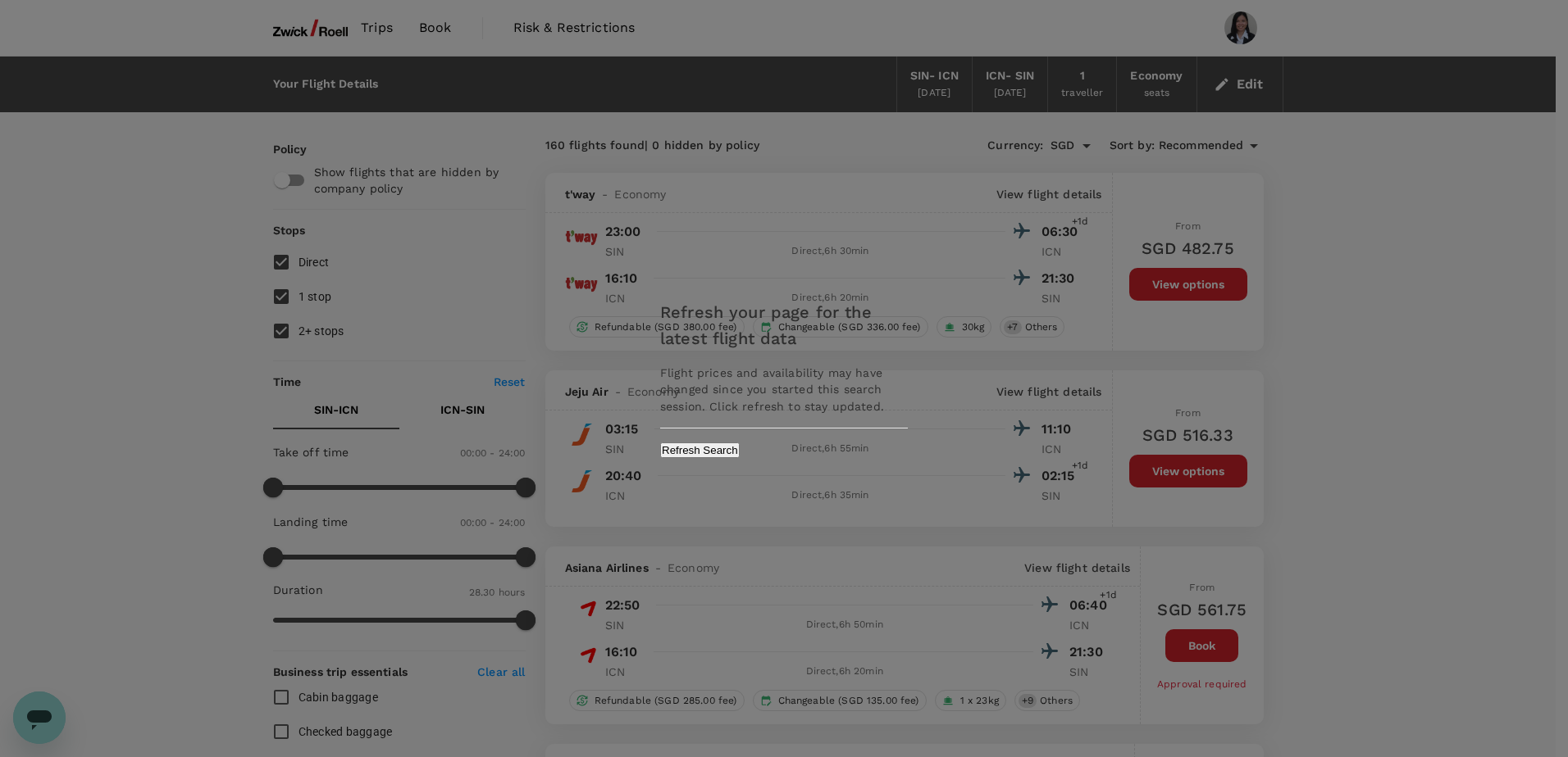
click at [740, 446] on button "Refresh Search" at bounding box center [700, 450] width 80 height 16
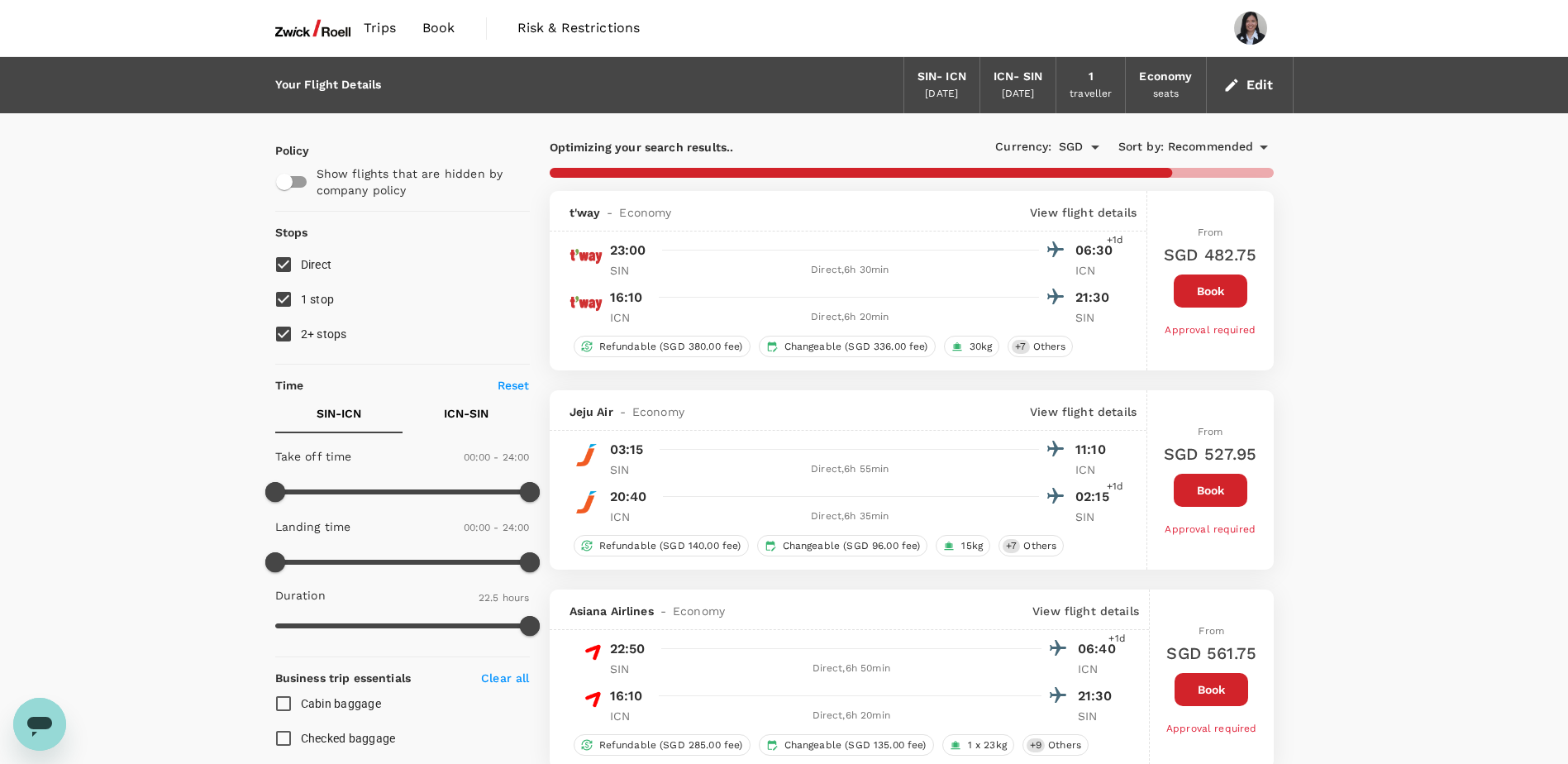
type input "1710"
checkbox input "false"
checkbox input "true"
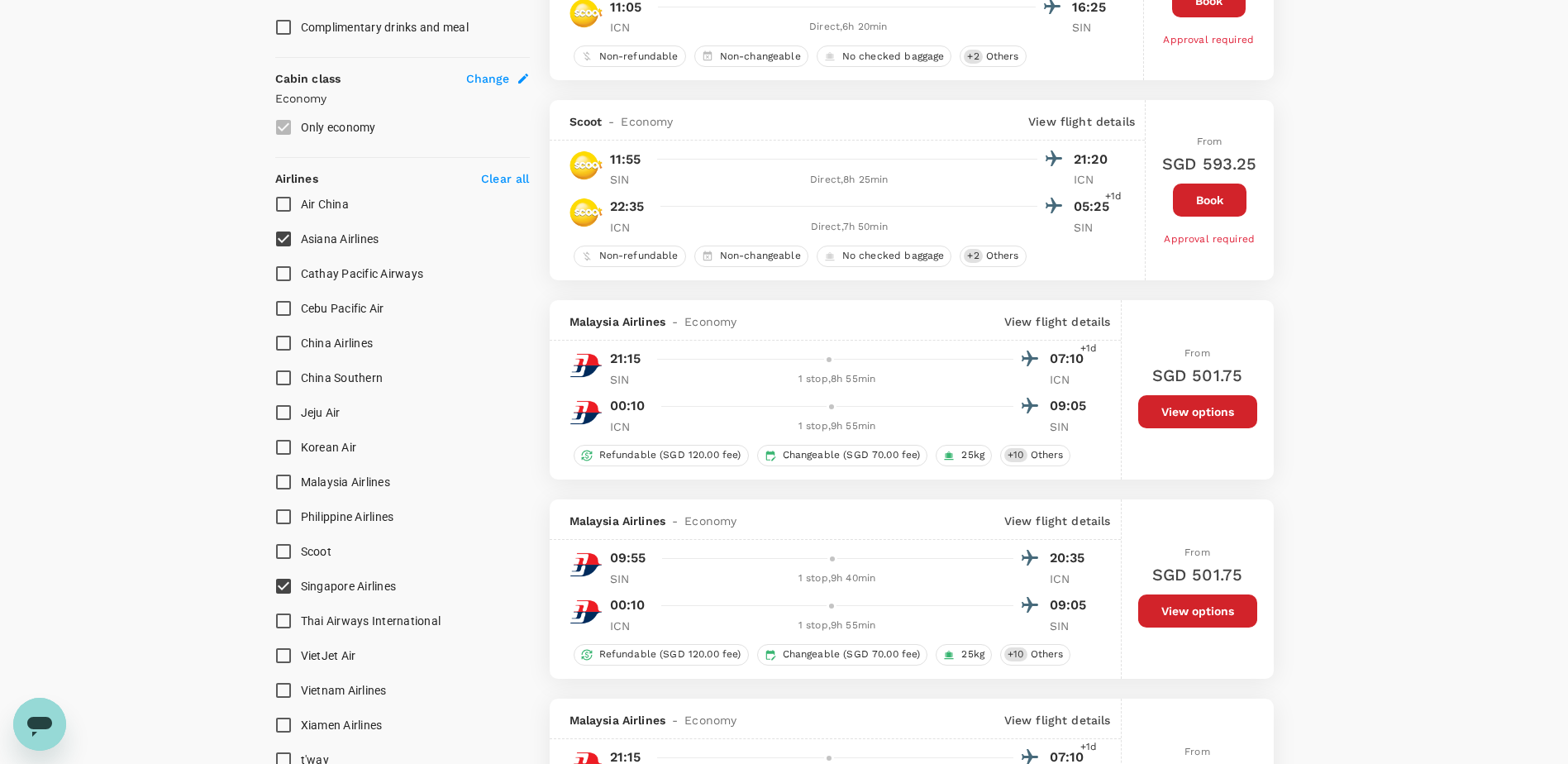
scroll to position [910, 0]
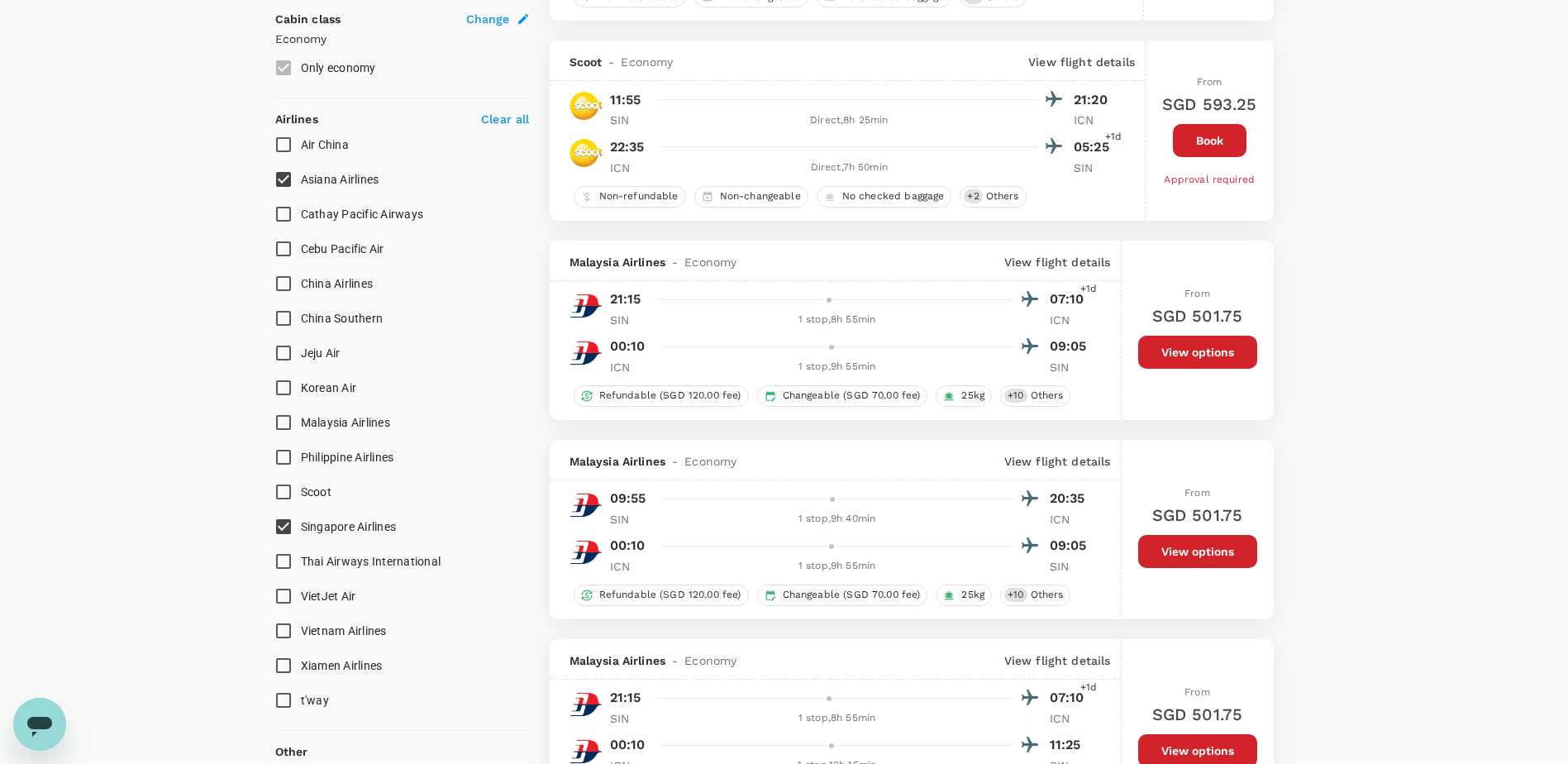
click at [283, 493] on input "Scoot" at bounding box center [283, 492] width 35 height 35
checkbox input "true"
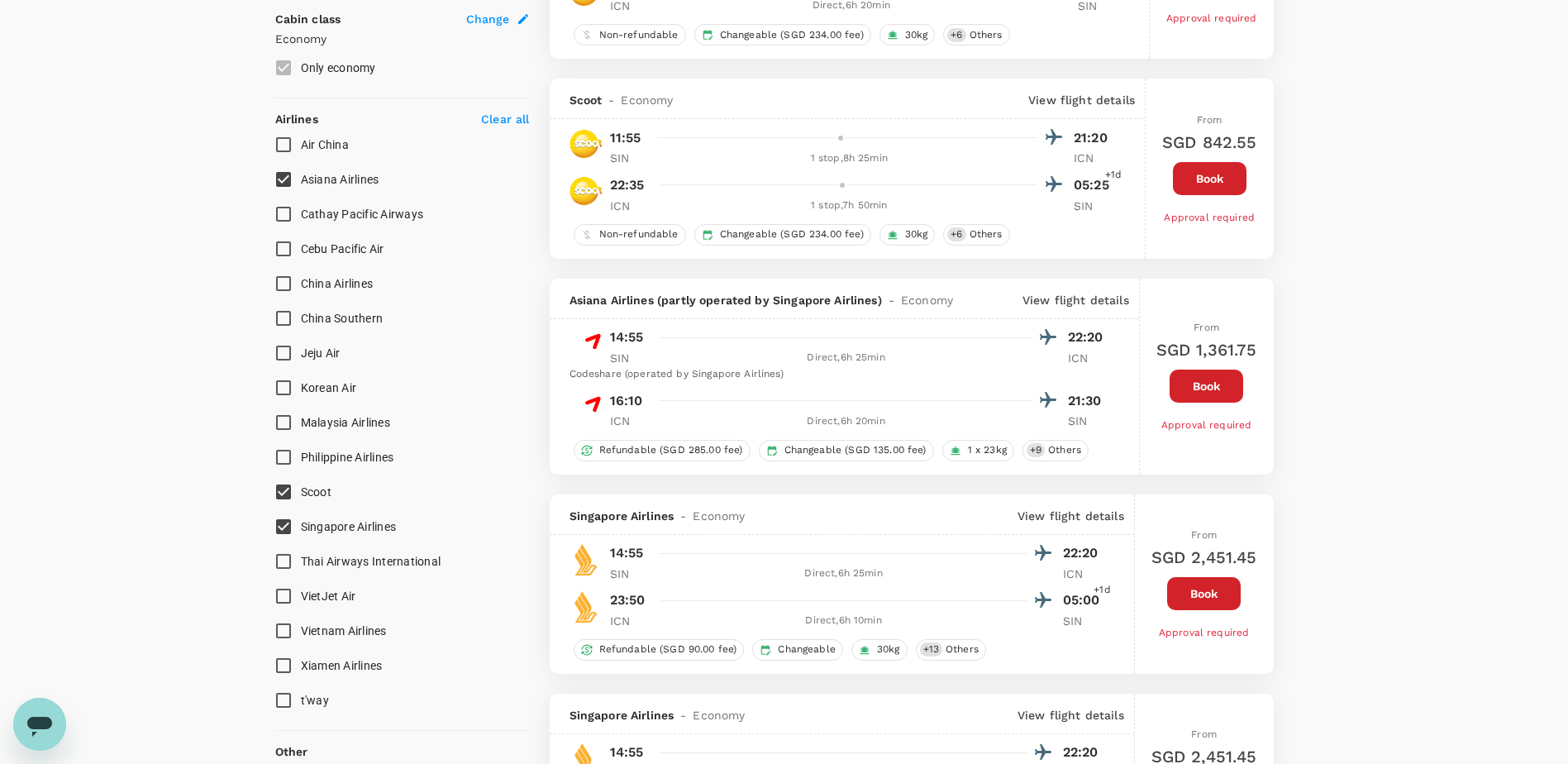
type input "SGD"
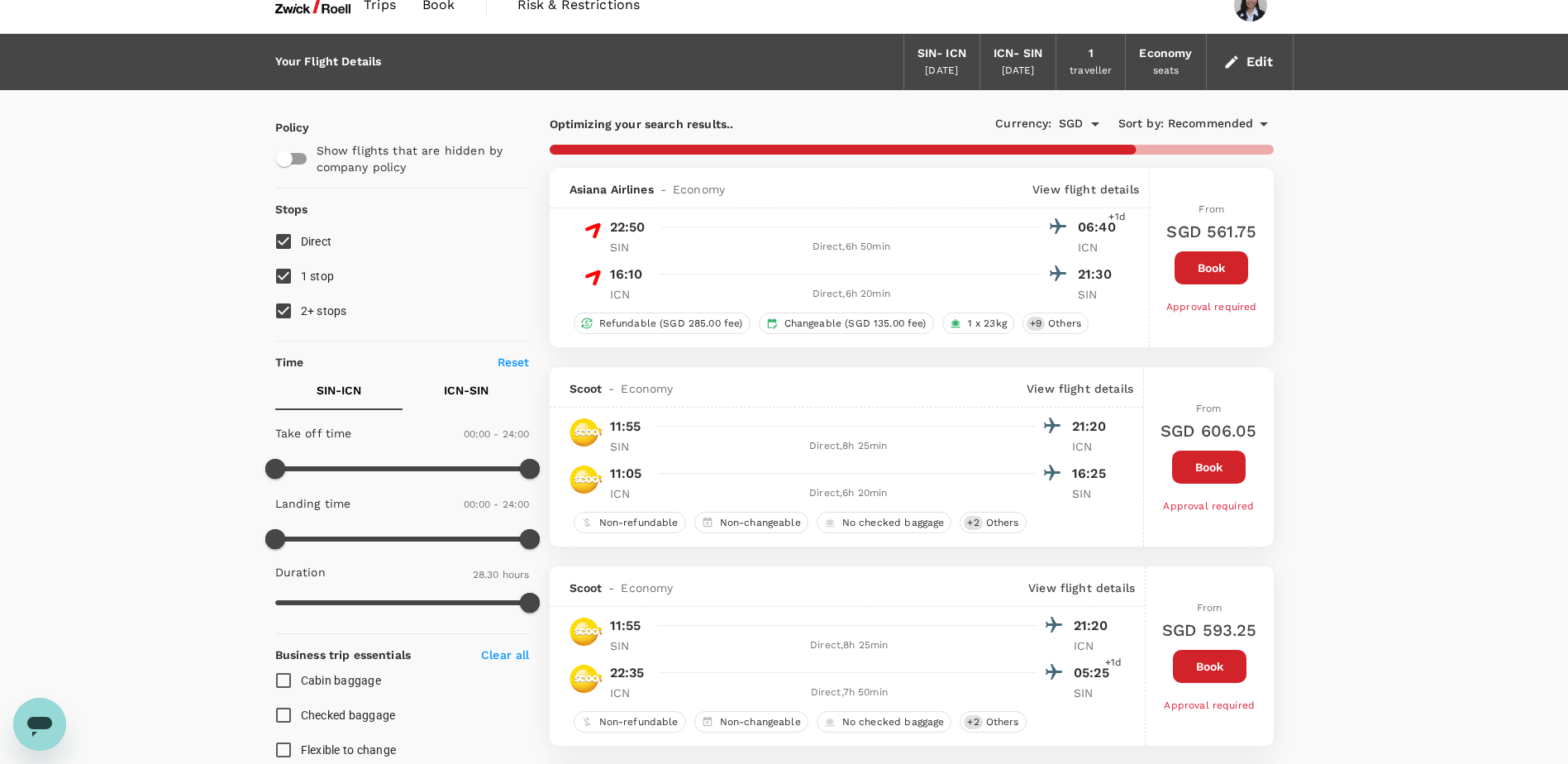
scroll to position [0, 0]
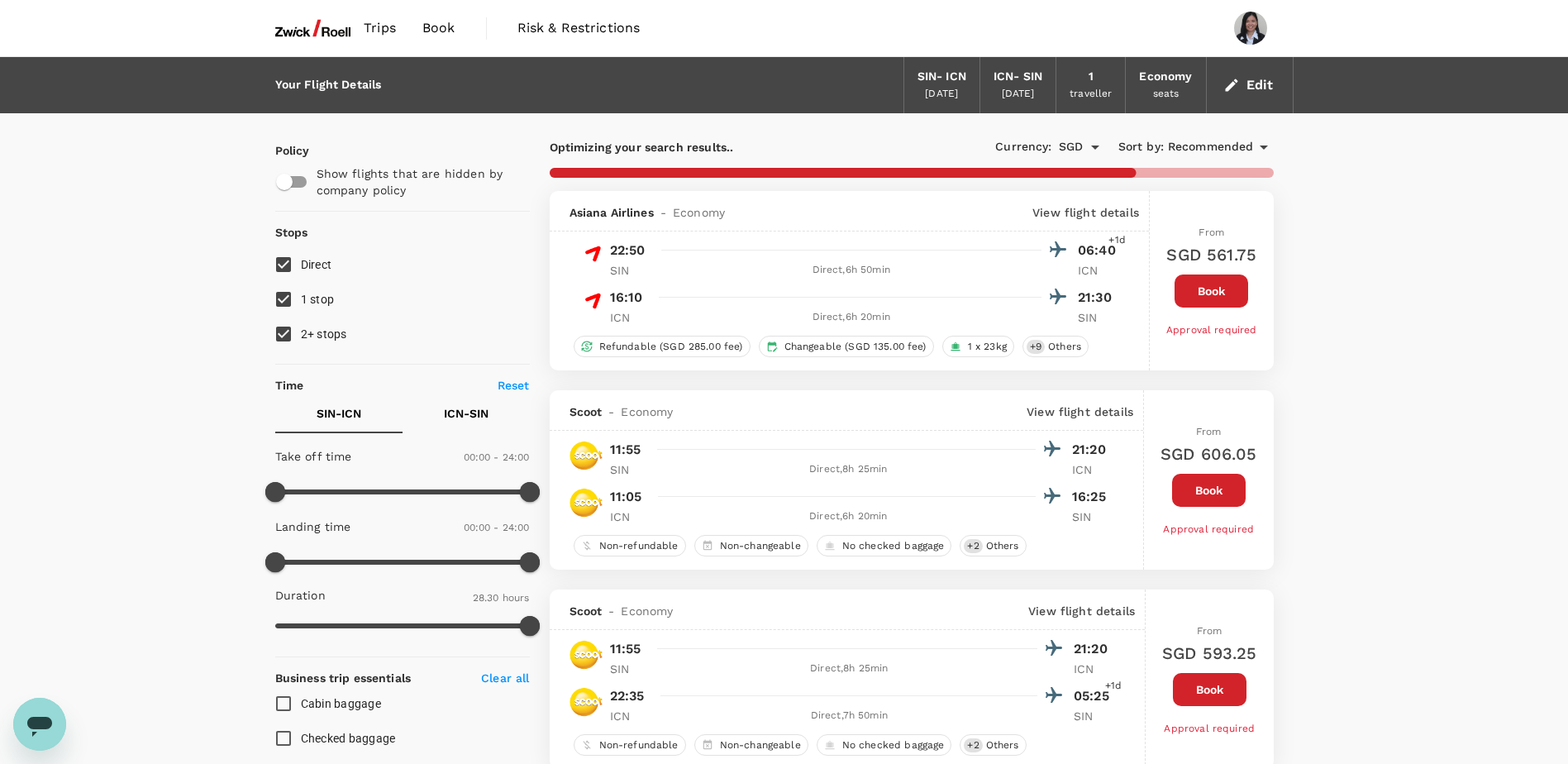
checkbox input "false"
checkbox input "true"
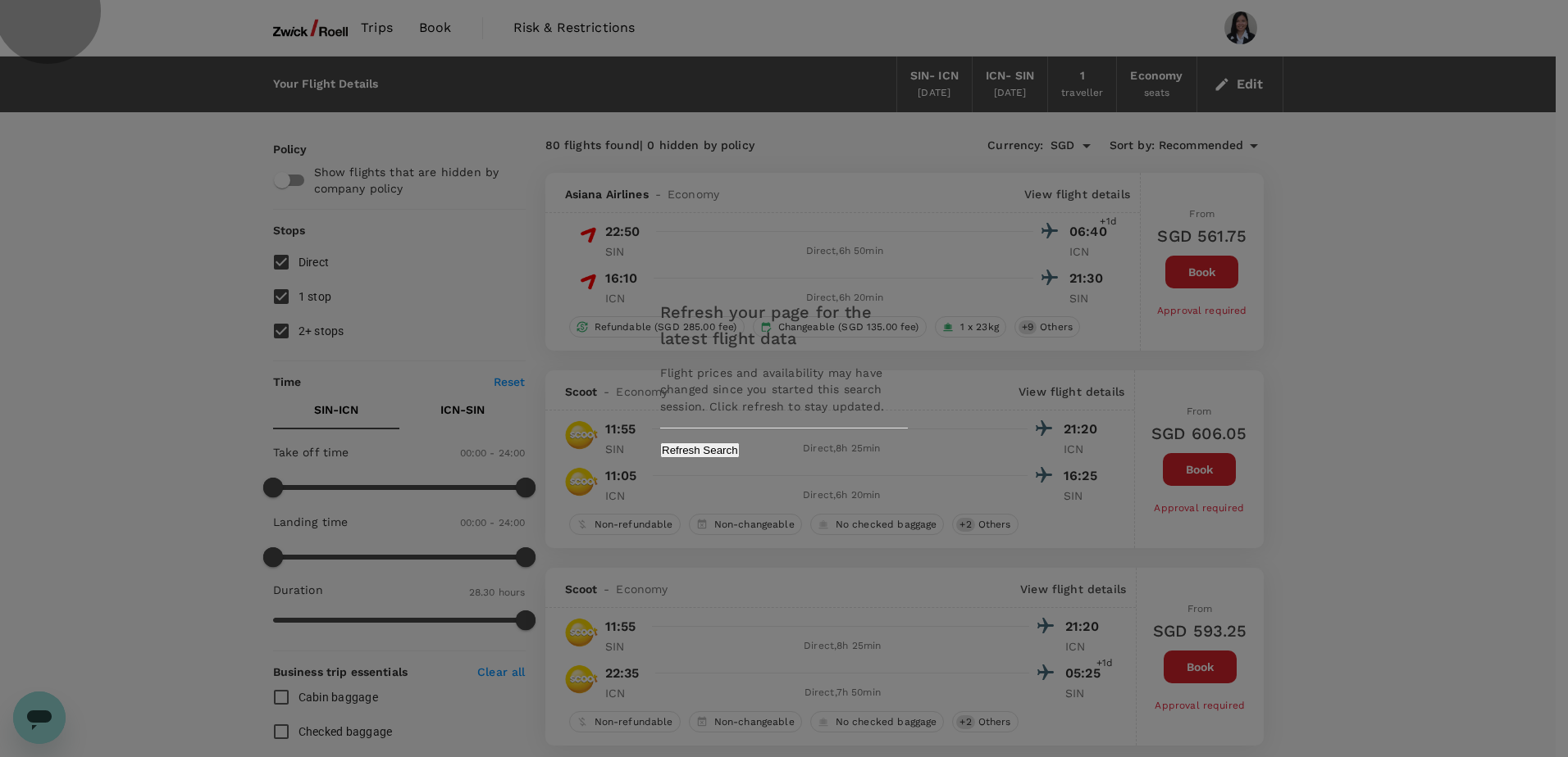
click at [740, 455] on button "Refresh Search" at bounding box center [700, 450] width 80 height 16
